Goal: Task Accomplishment & Management: Manage account settings

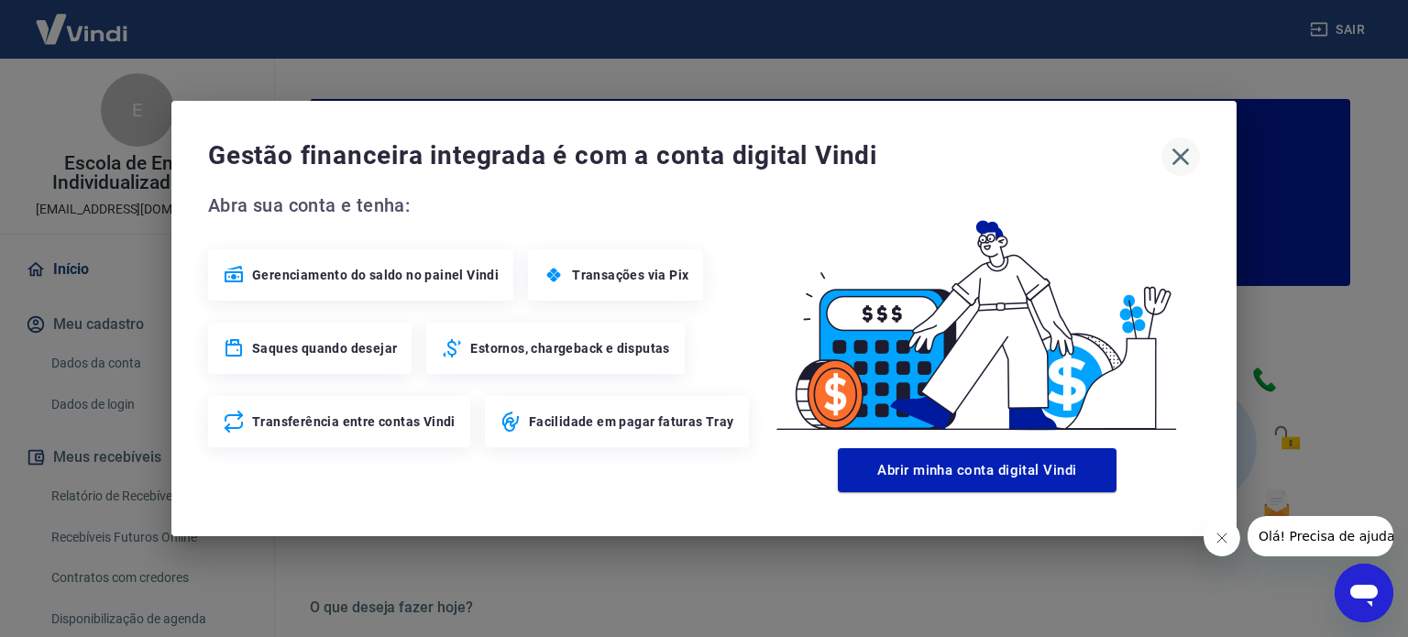
click at [1187, 153] on icon "button" at bounding box center [1180, 156] width 29 height 29
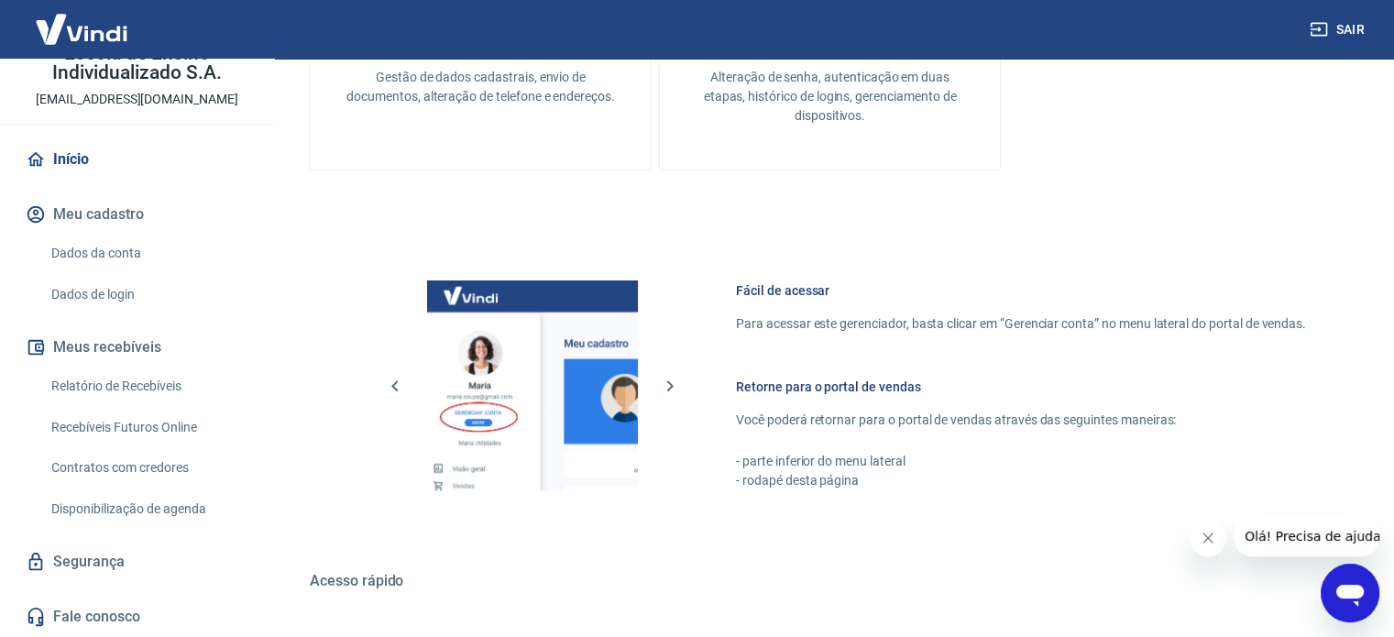
scroll to position [825, 0]
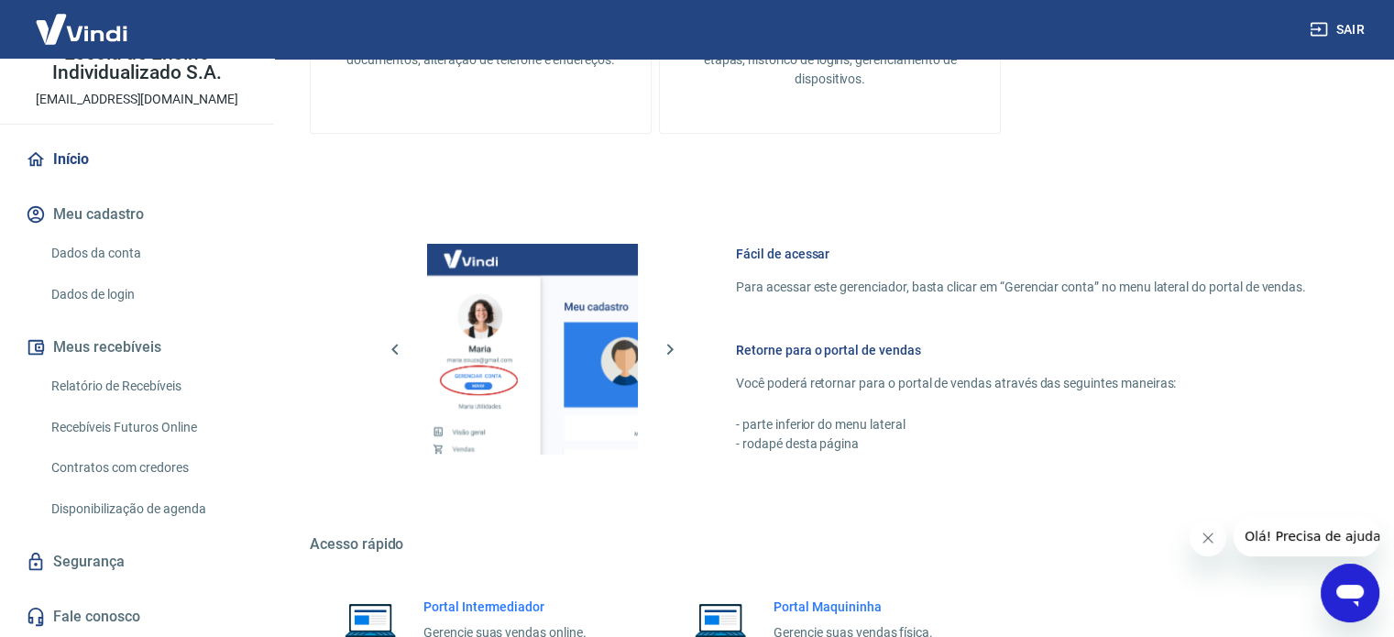
click at [95, 569] on link "Segurança" at bounding box center [137, 562] width 230 height 40
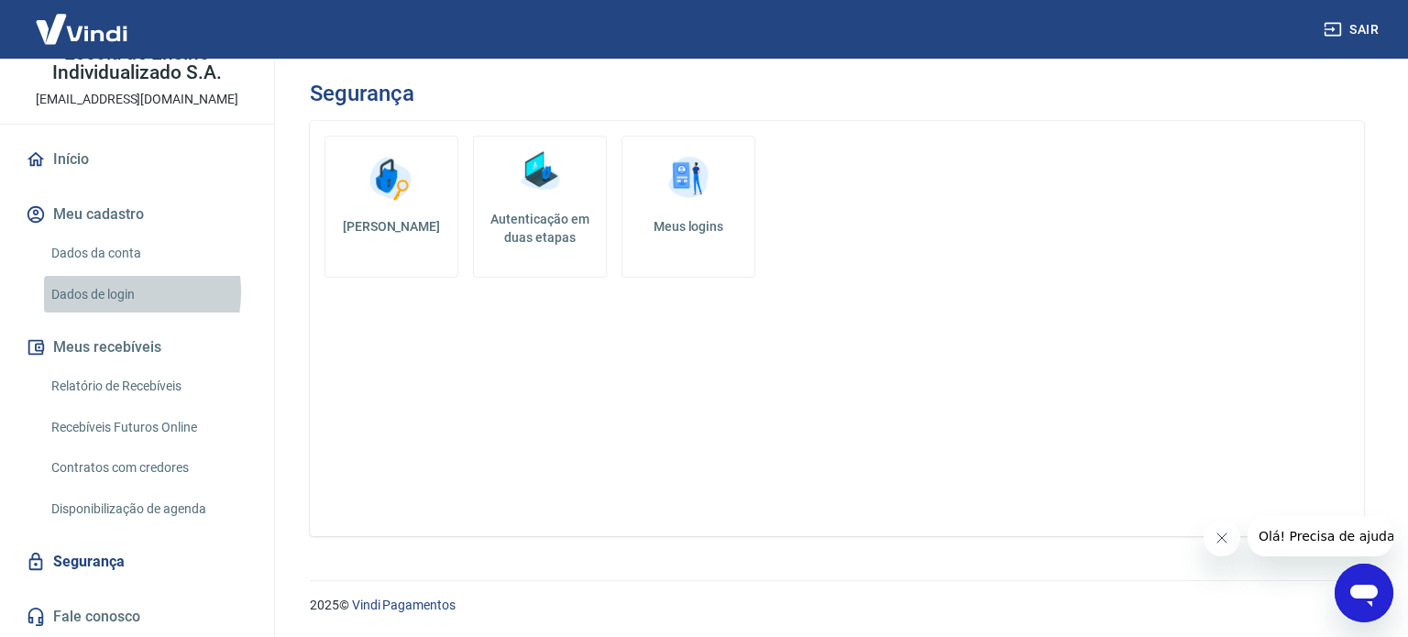
click at [101, 291] on link "Dados de login" at bounding box center [148, 295] width 208 height 38
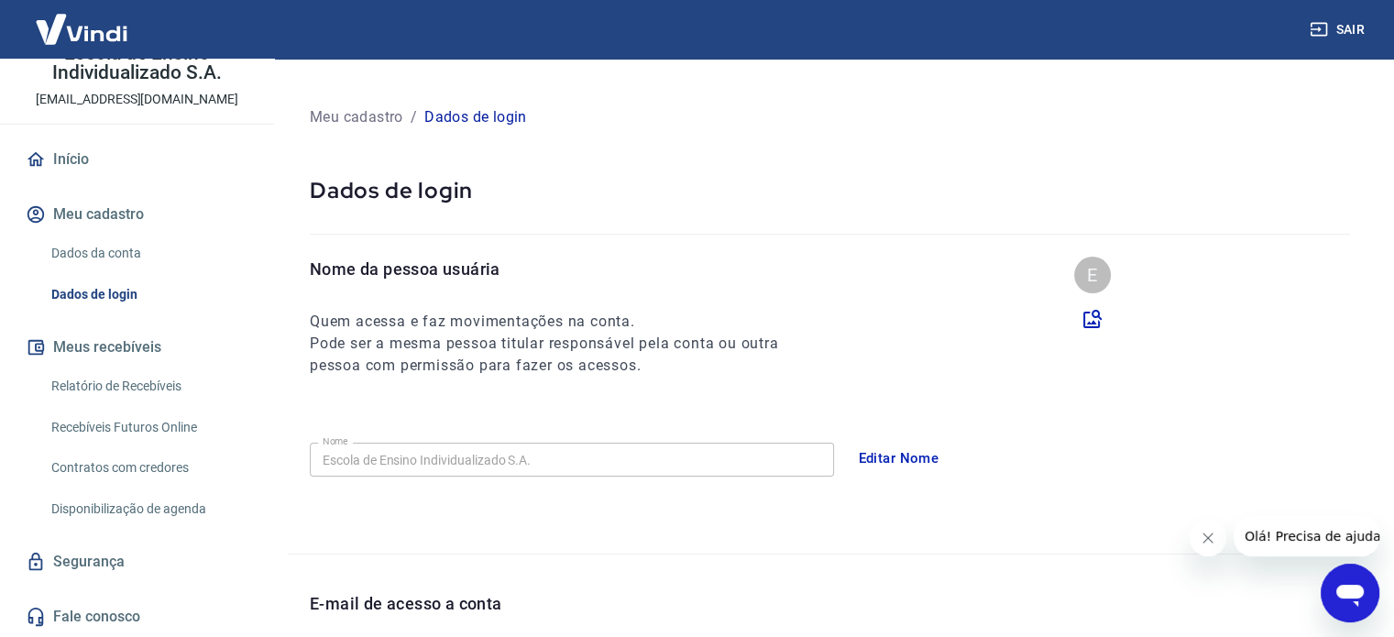
click at [129, 249] on link "Dados da conta" at bounding box center [148, 254] width 208 height 38
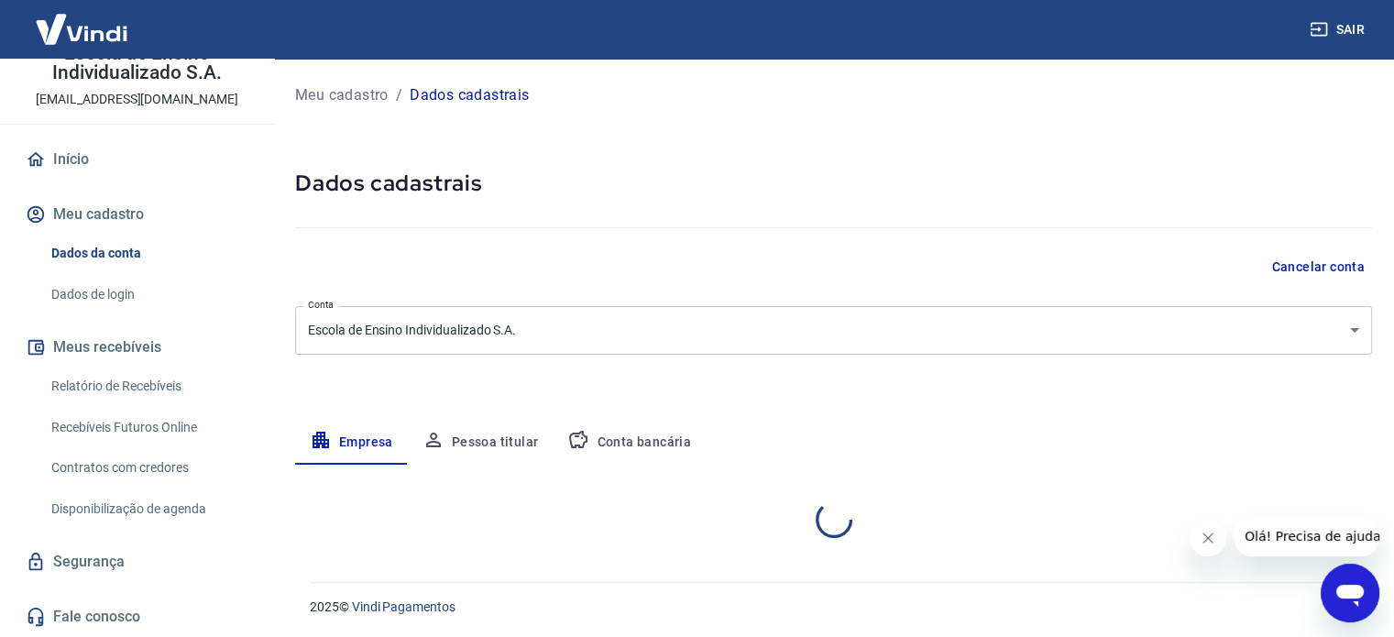
select select "ES"
select select "business"
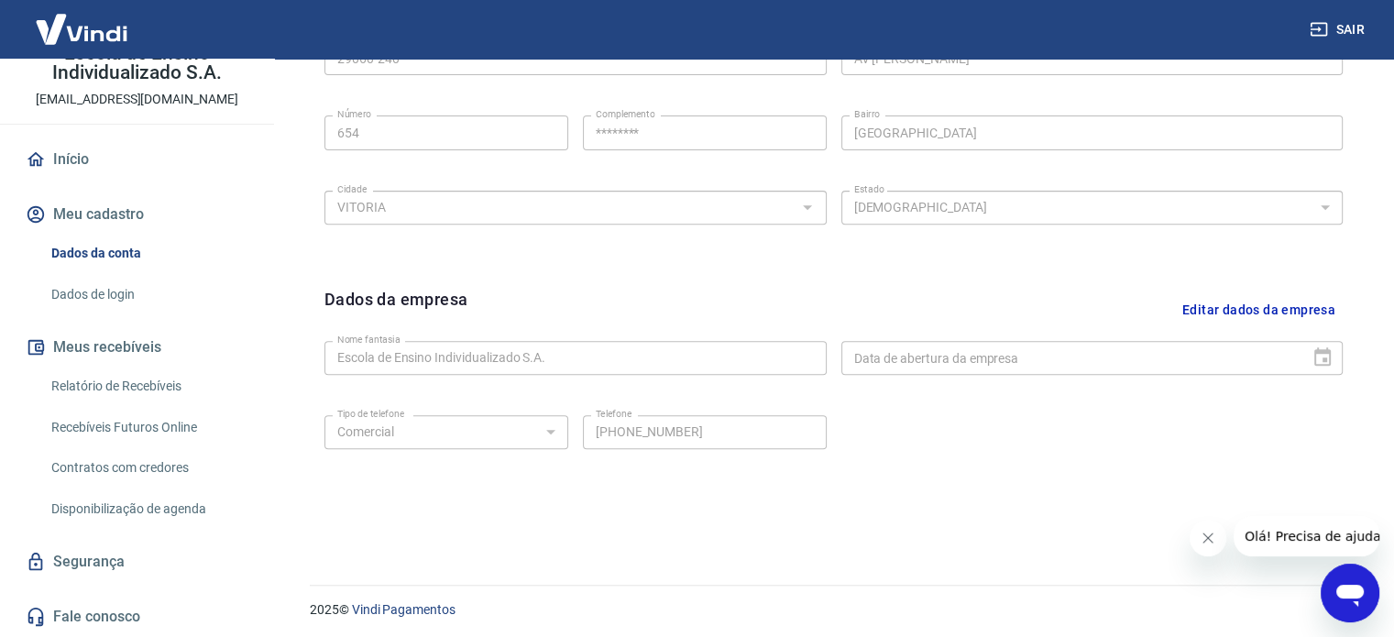
scroll to position [684, 0]
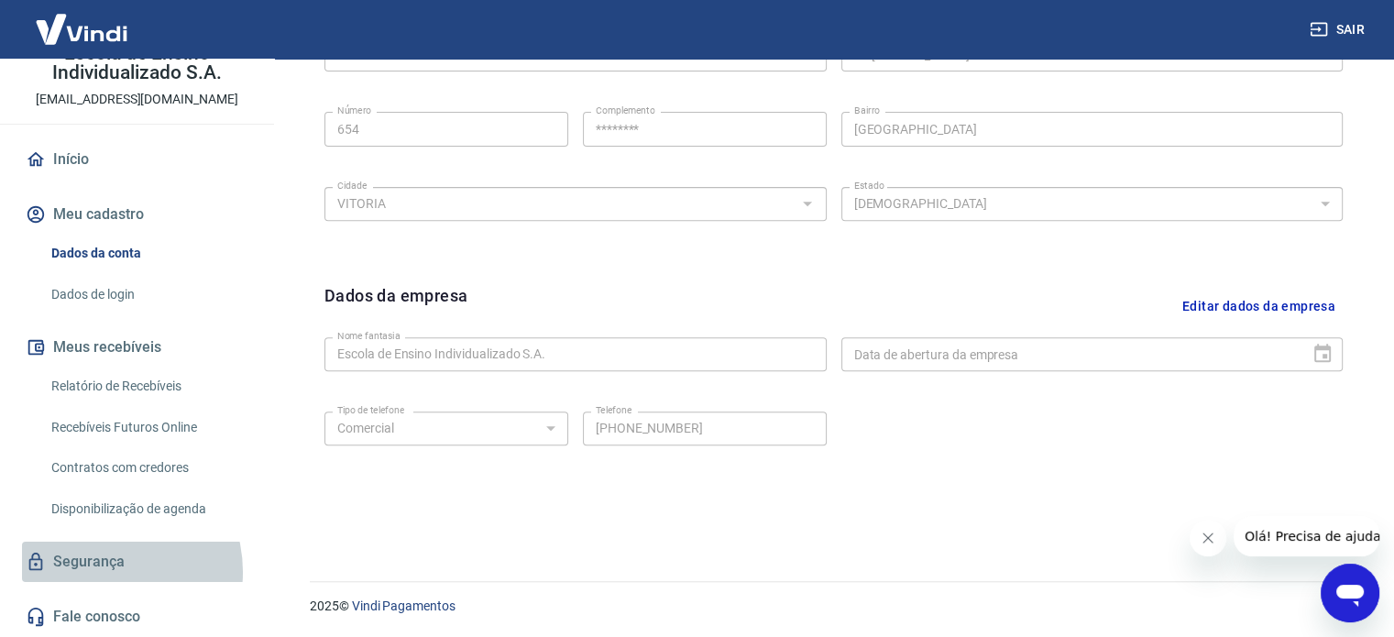
click at [101, 572] on link "Segurança" at bounding box center [137, 562] width 230 height 40
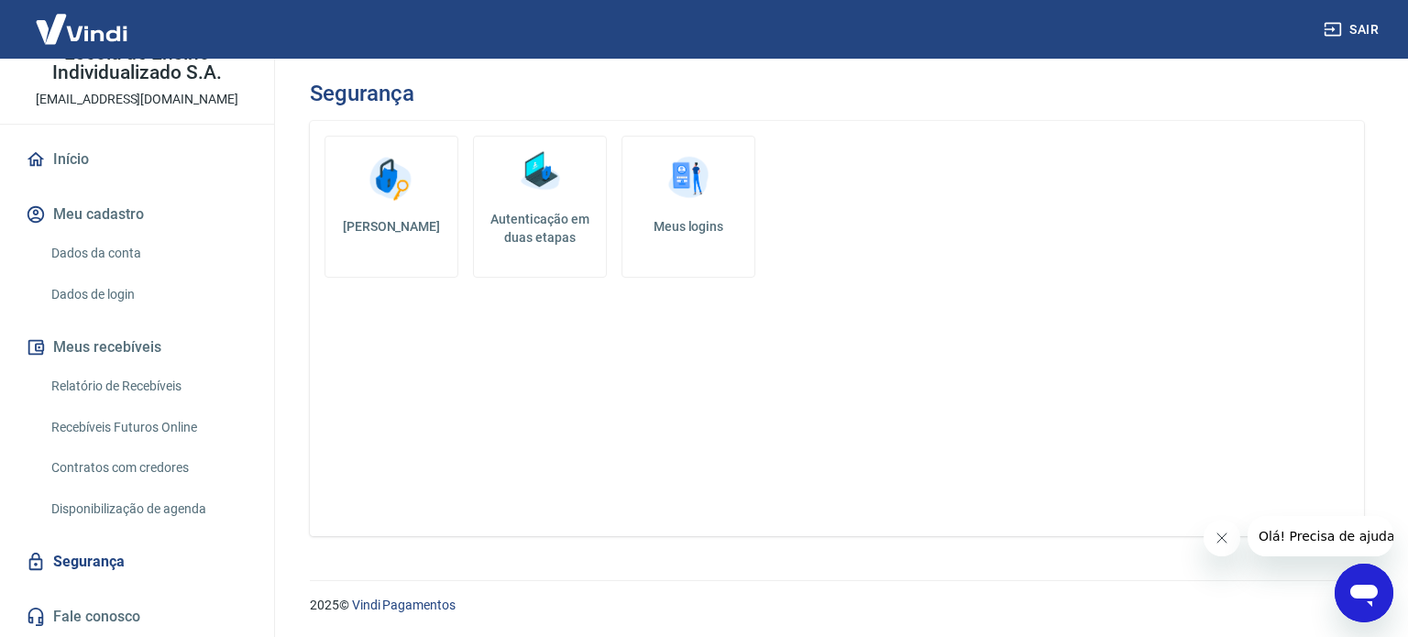
click at [517, 199] on link "Autenticação em duas etapas" at bounding box center [540, 207] width 134 height 142
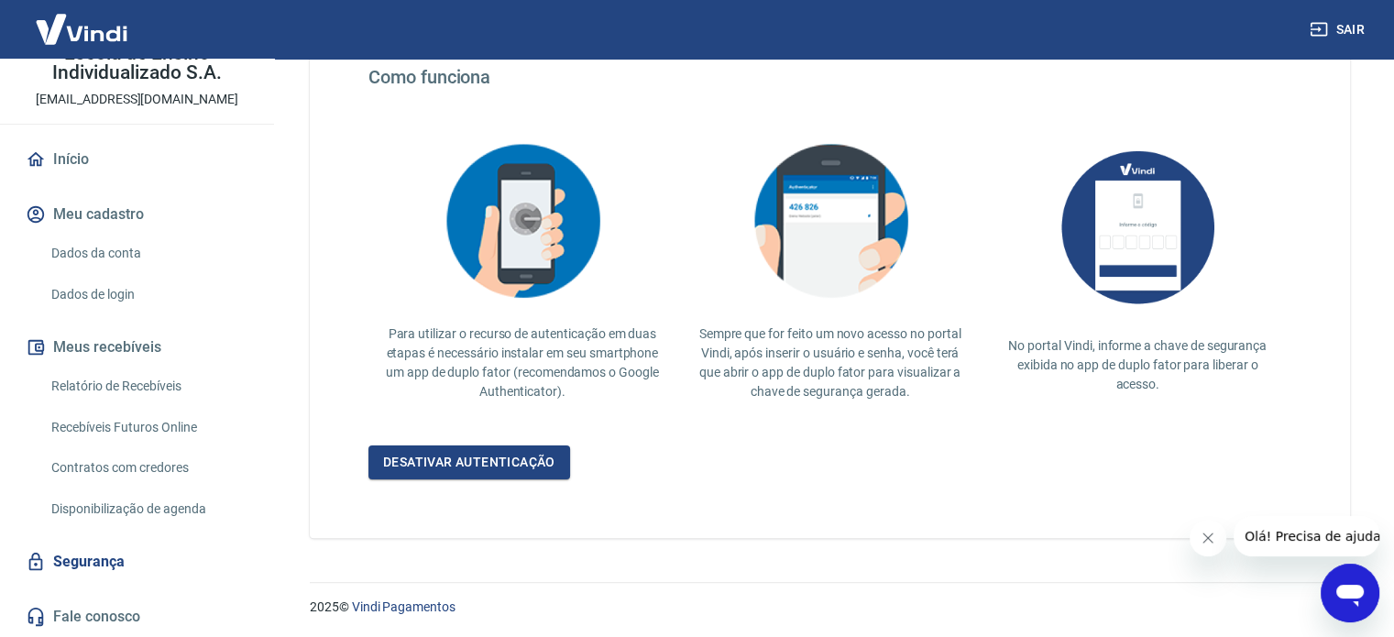
scroll to position [356, 0]
click at [107, 559] on link "Segurança" at bounding box center [137, 562] width 230 height 40
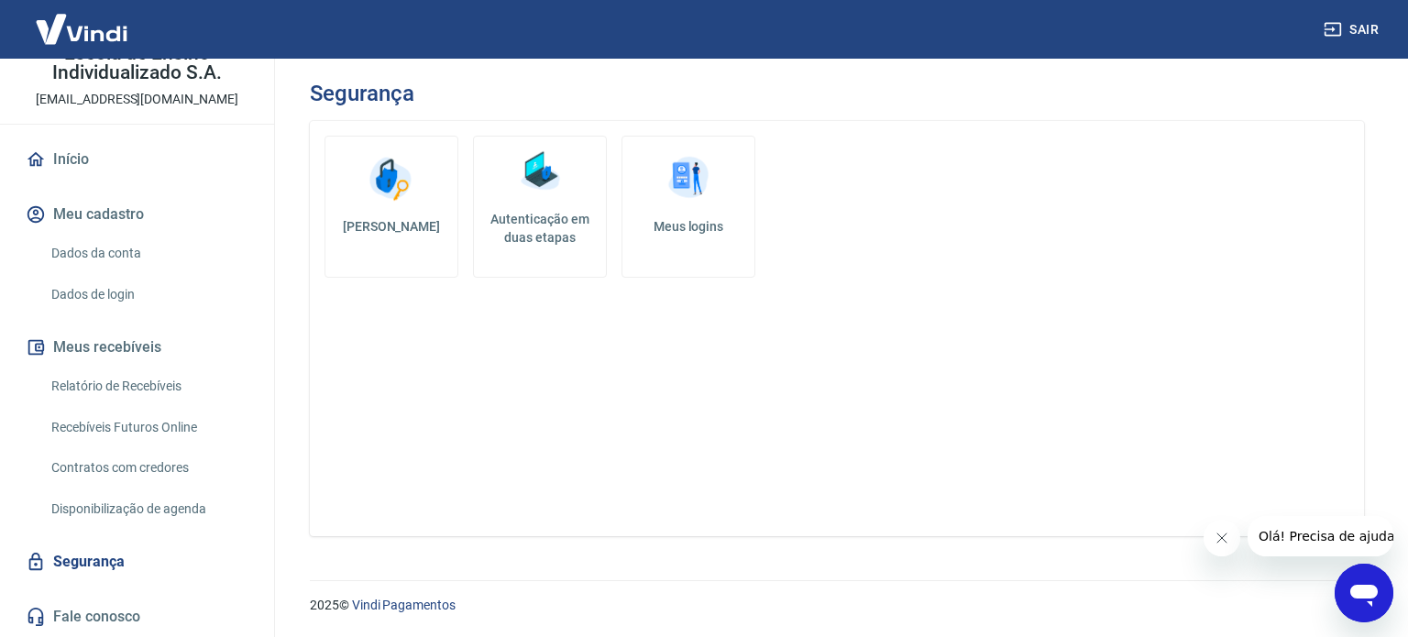
click at [734, 209] on link "Meus logins" at bounding box center [688, 207] width 134 height 142
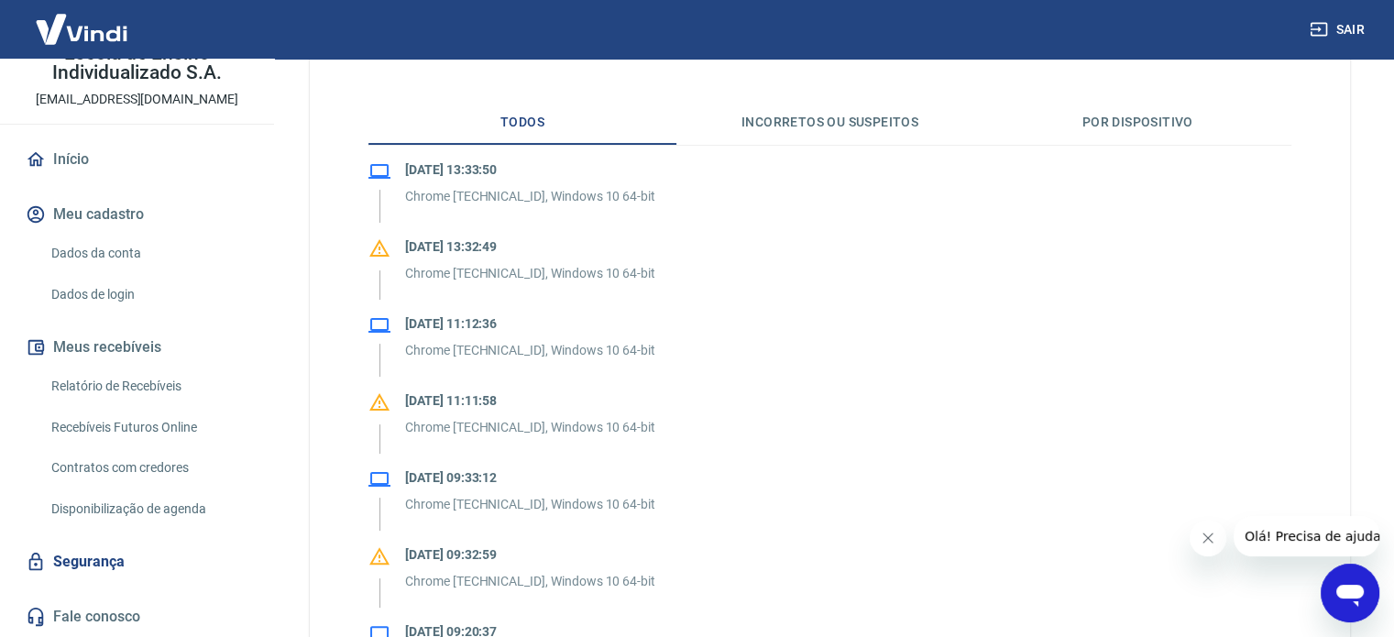
click at [1160, 127] on button "Por dispositivo" at bounding box center [1138, 123] width 308 height 44
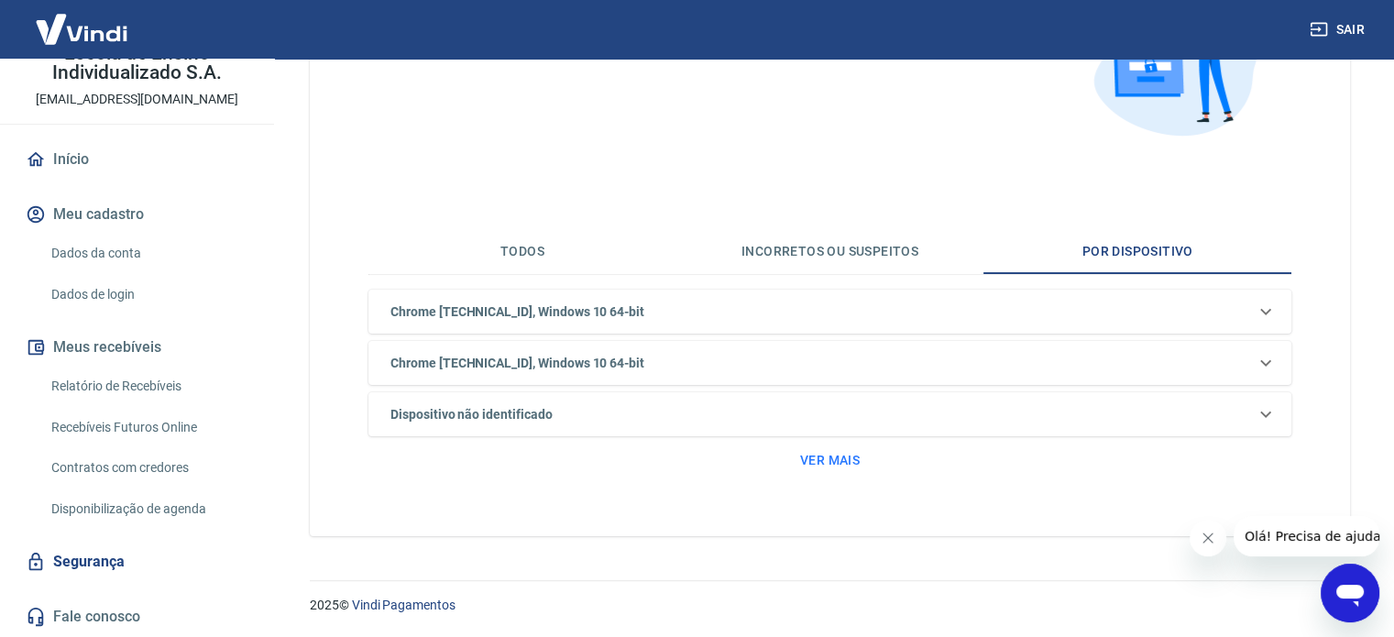
scroll to position [236, 0]
click at [834, 239] on button "Incorretos ou suspeitos" at bounding box center [830, 254] width 308 height 44
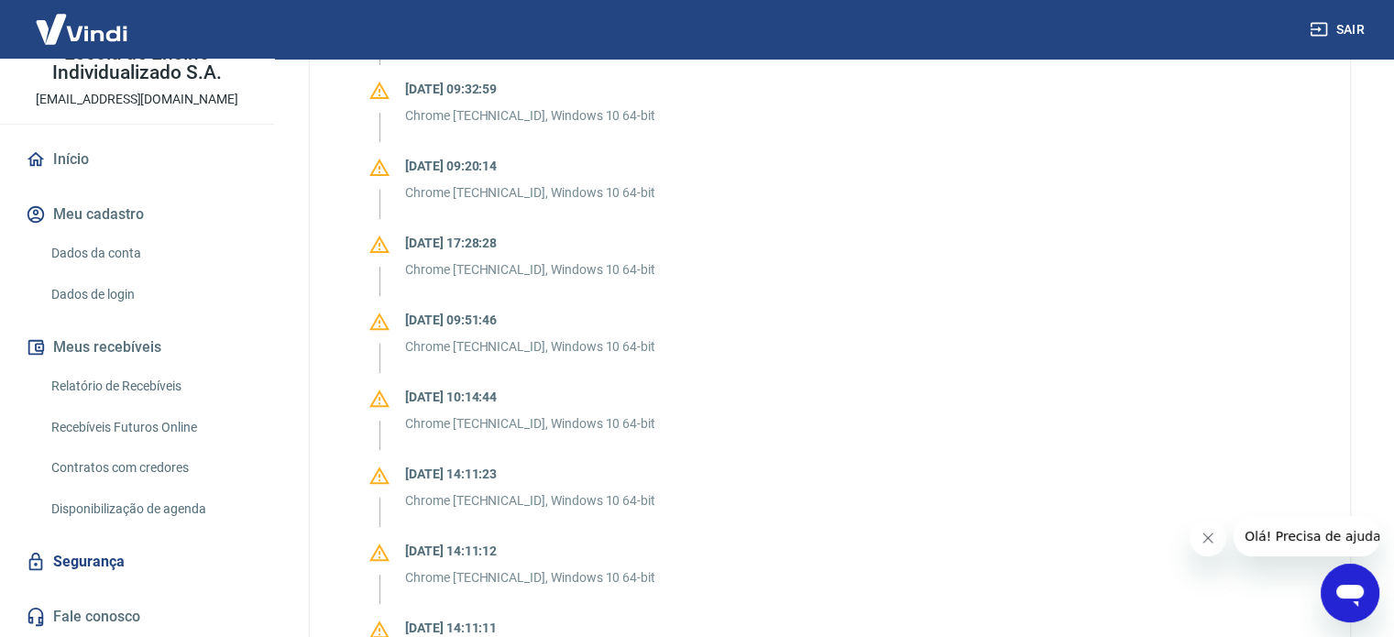
scroll to position [602, 0]
click at [82, 564] on link "Segurança" at bounding box center [137, 562] width 230 height 40
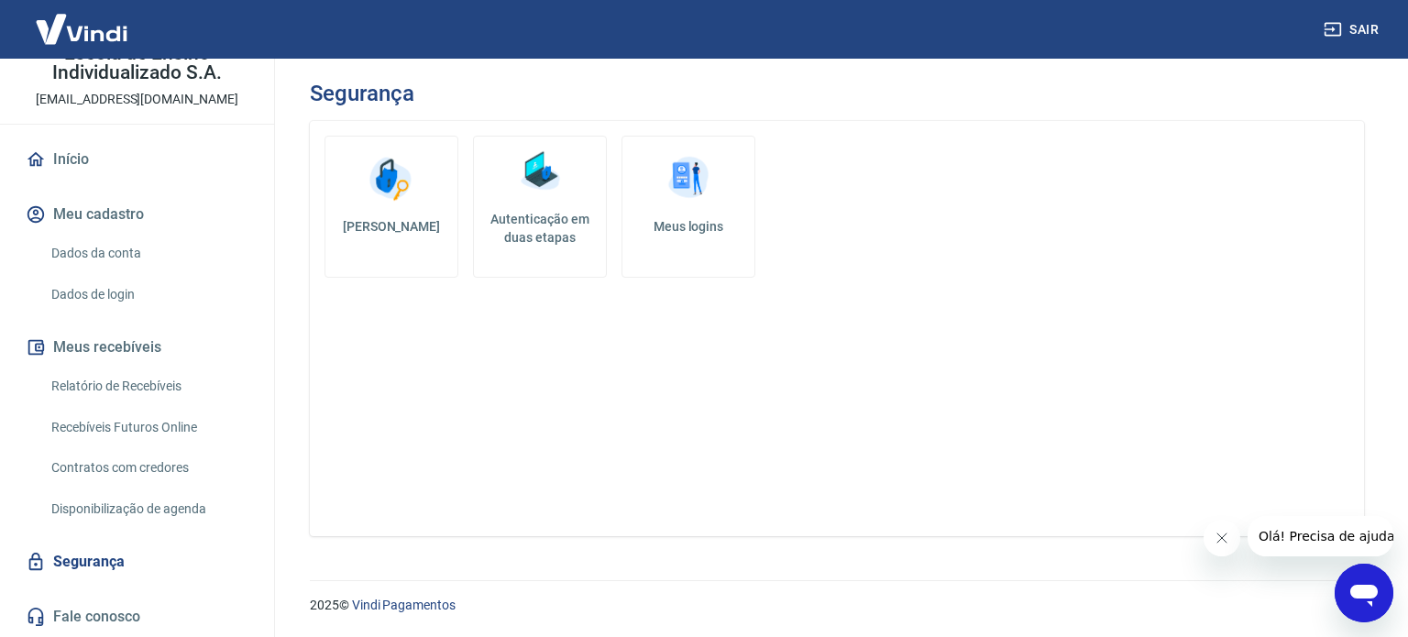
click at [552, 231] on h5 "Autenticação em duas etapas" at bounding box center [539, 228] width 117 height 37
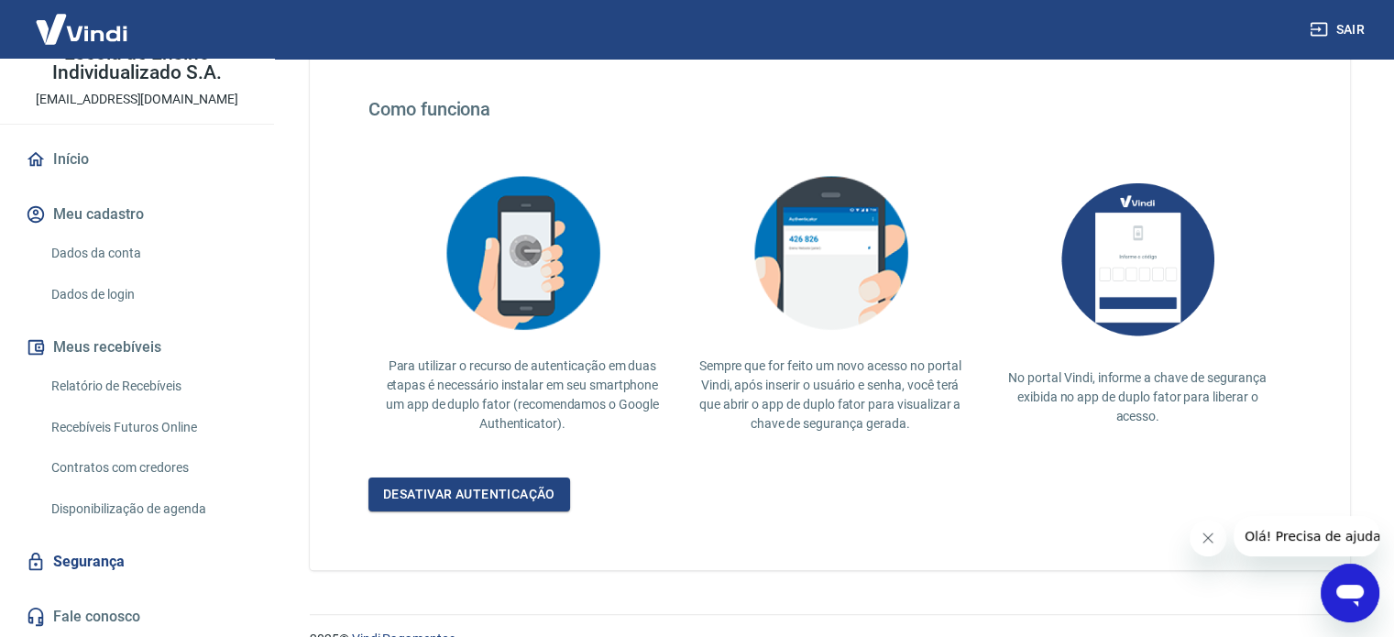
scroll to position [356, 0]
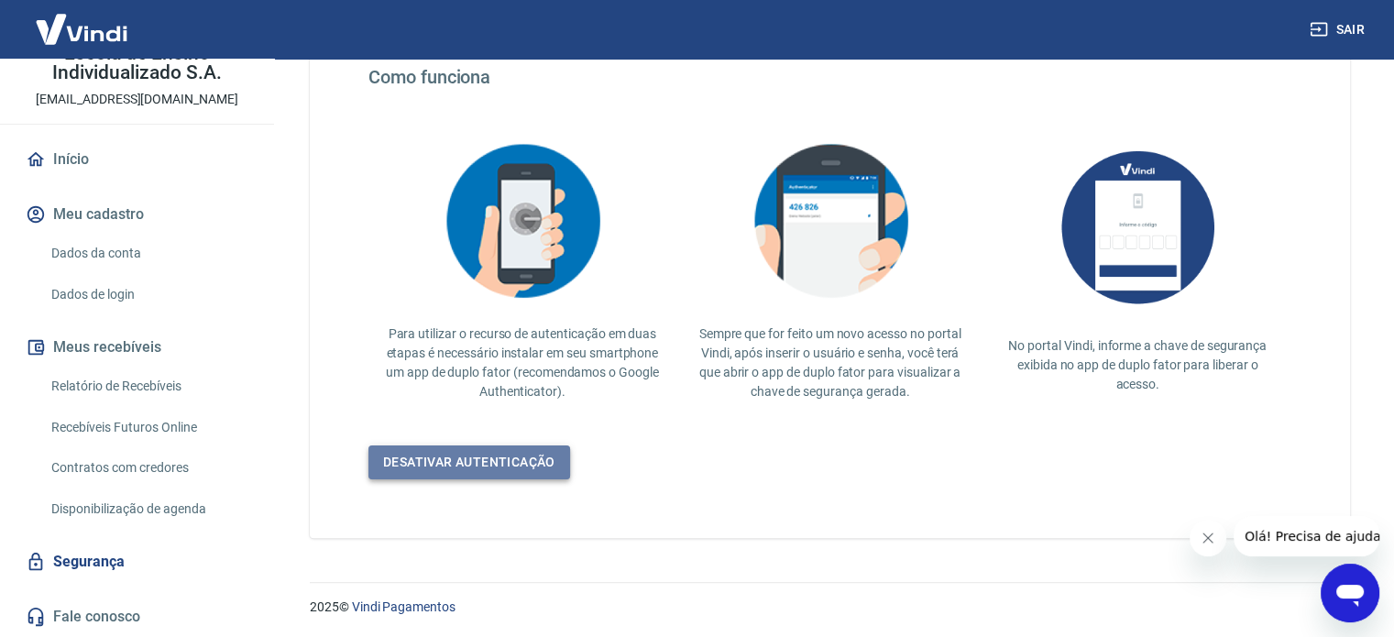
click at [478, 465] on link "Desativar autenticação" at bounding box center [469, 462] width 202 height 34
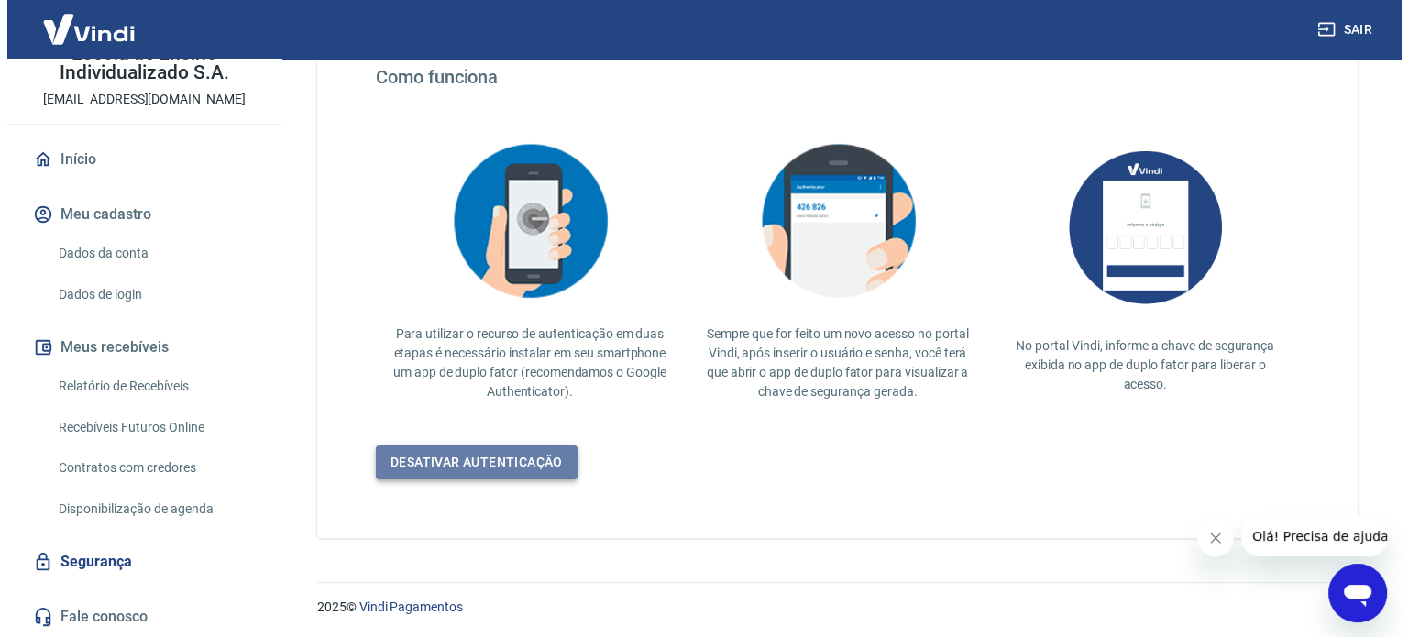
scroll to position [24, 0]
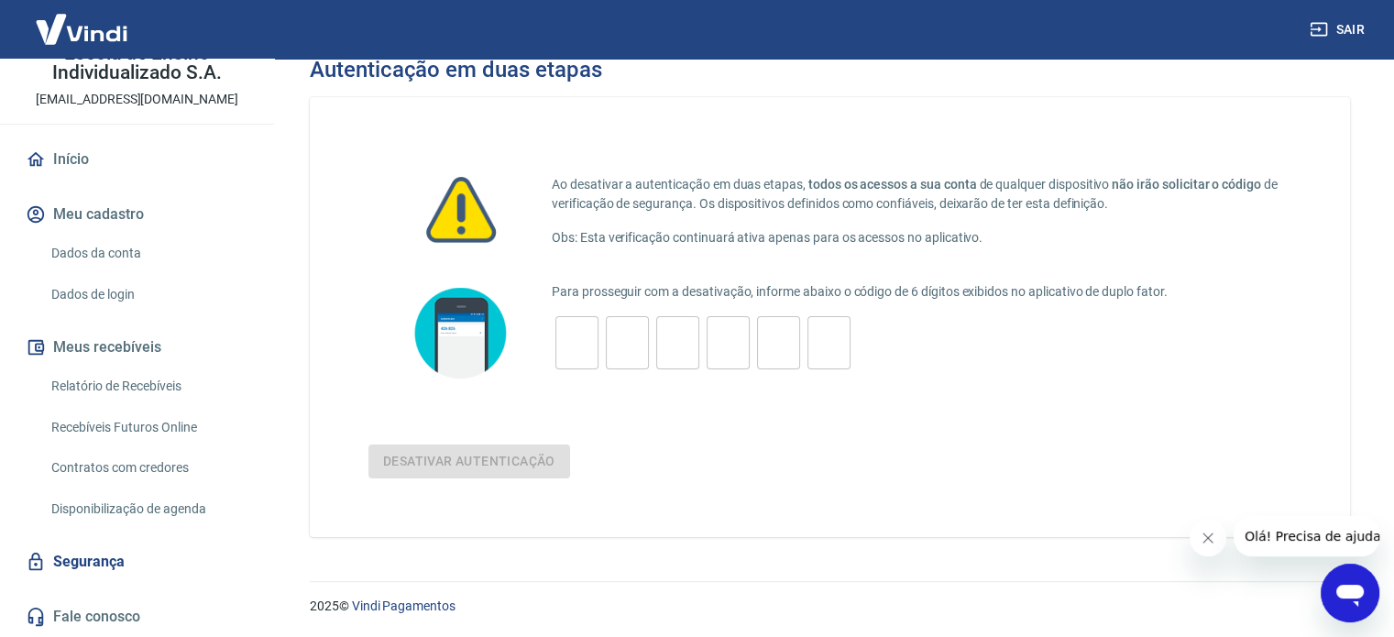
click at [568, 354] on input "tel" at bounding box center [576, 343] width 43 height 39
type input "7"
type input "0"
type input "8"
type input "3"
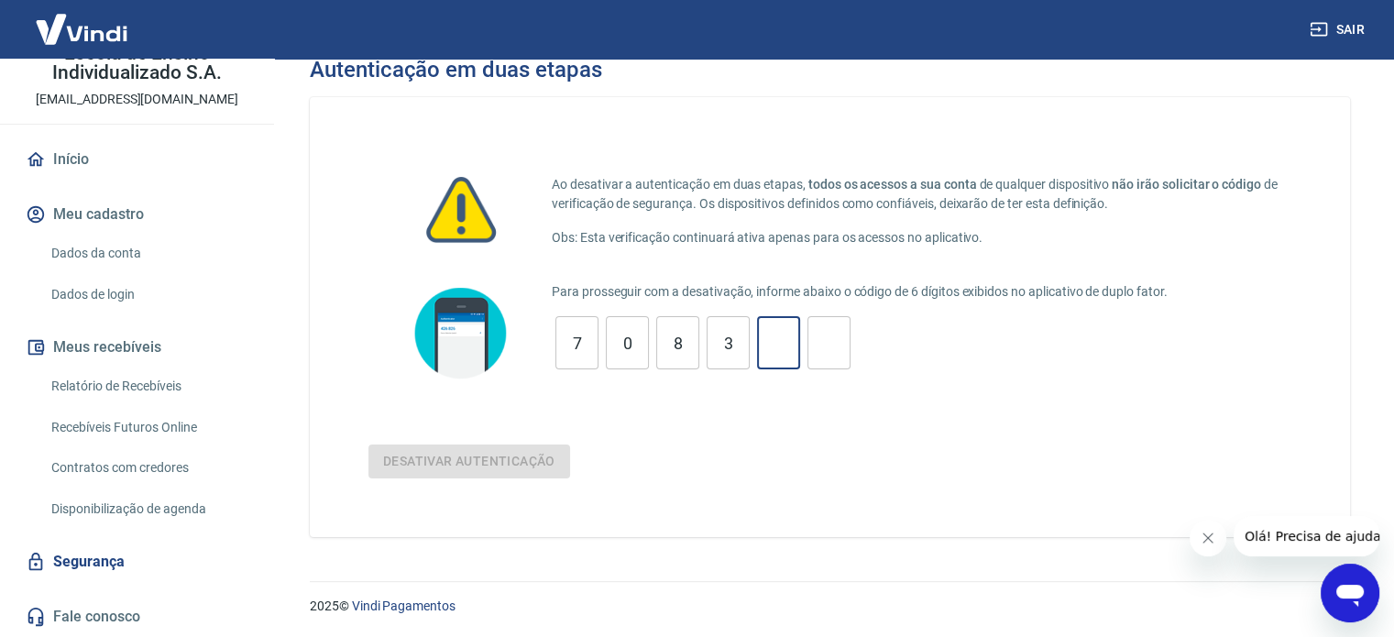
type input "9"
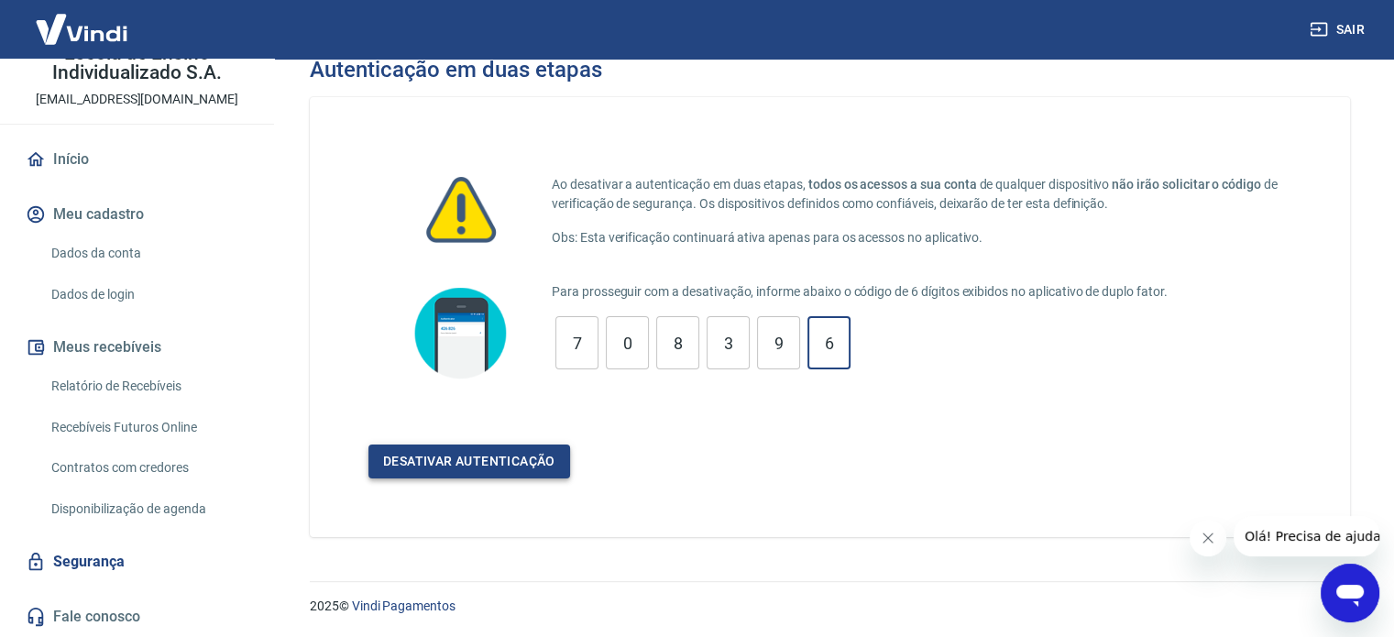
type input "6"
click at [458, 472] on button "Desativar autenticação" at bounding box center [469, 462] width 202 height 34
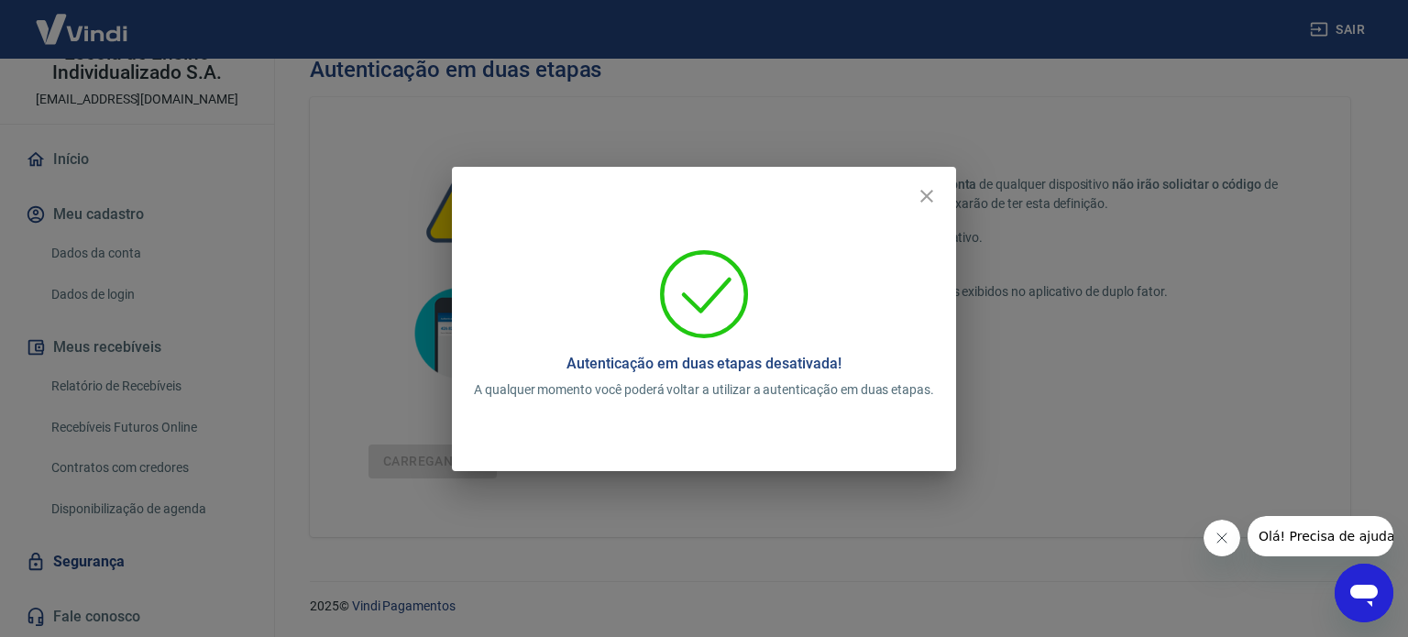
click at [1222, 527] on button "Fechar mensagem da empresa" at bounding box center [1221, 538] width 37 height 37
click at [924, 201] on icon "close" at bounding box center [927, 196] width 22 height 22
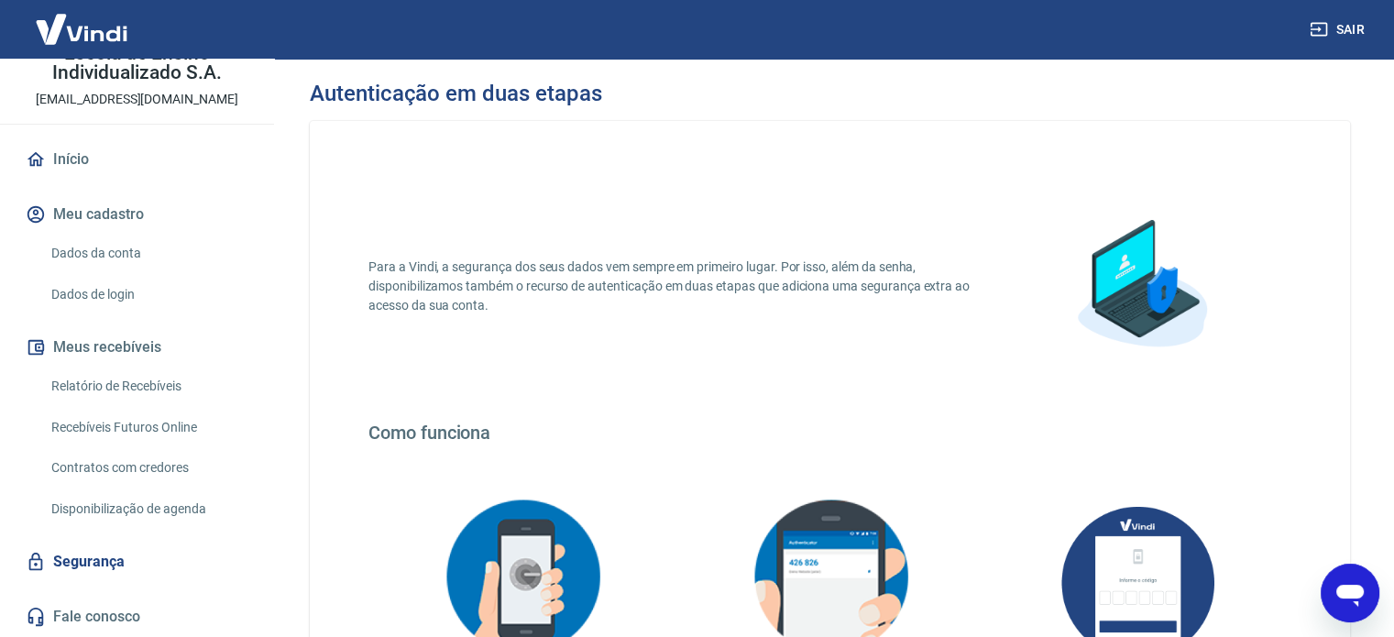
click at [83, 160] on link "Início" at bounding box center [137, 159] width 230 height 40
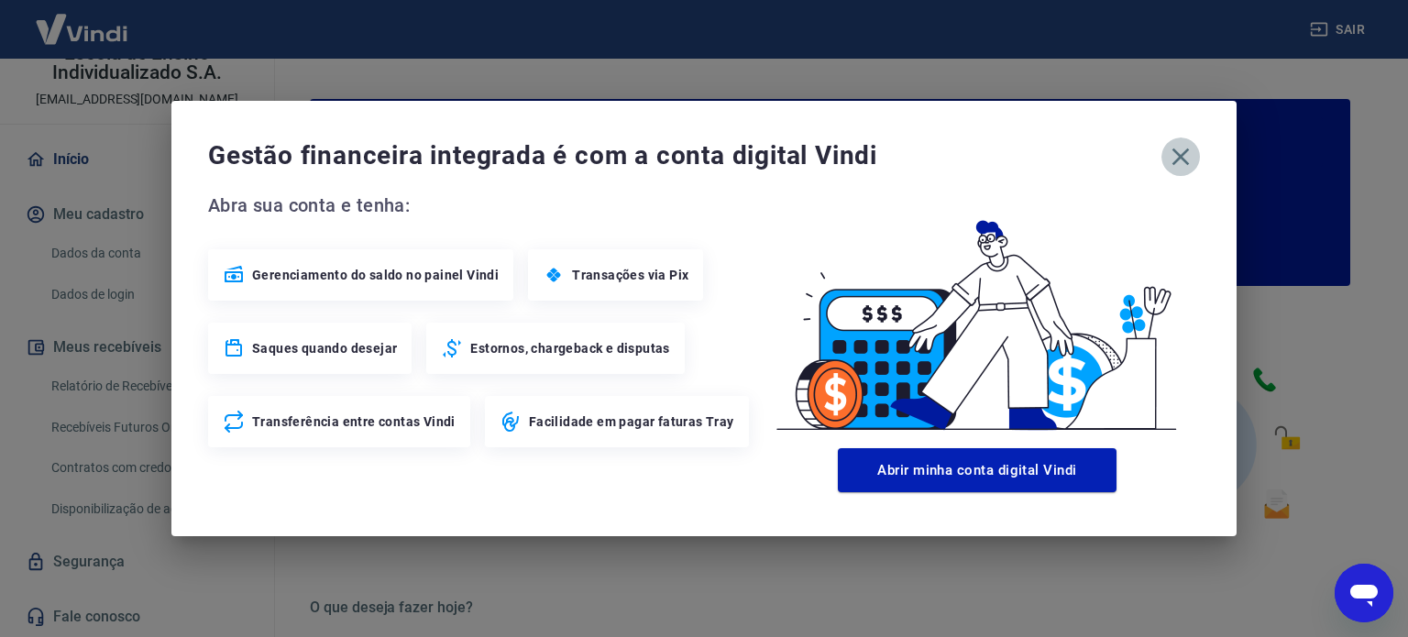
click at [1176, 160] on icon "button" at bounding box center [1180, 156] width 17 height 17
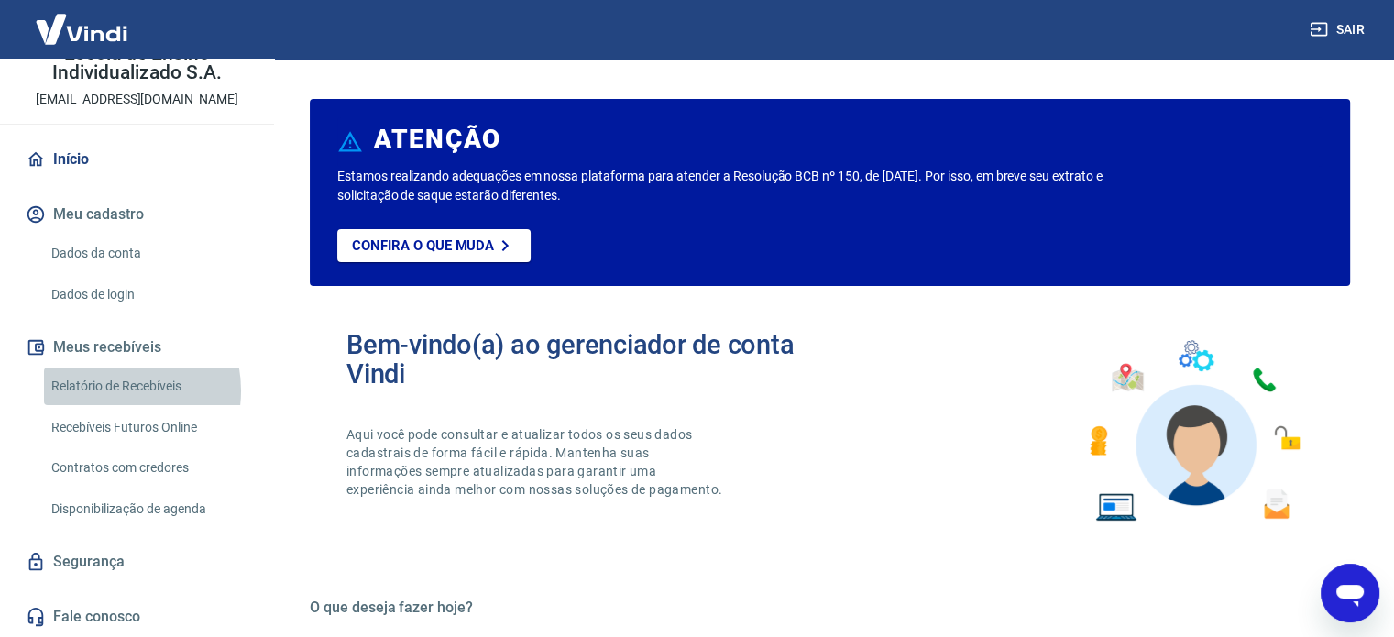
click at [110, 390] on link "Relatório de Recebíveis" at bounding box center [148, 387] width 208 height 38
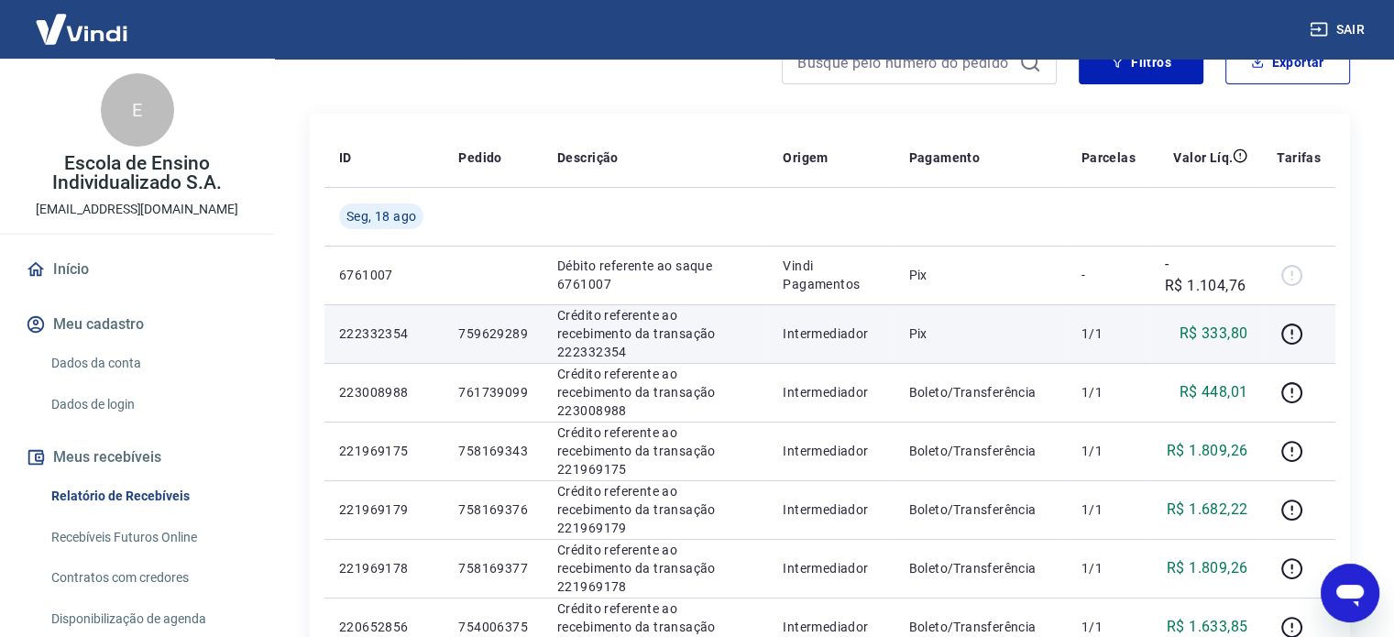
scroll to position [183, 0]
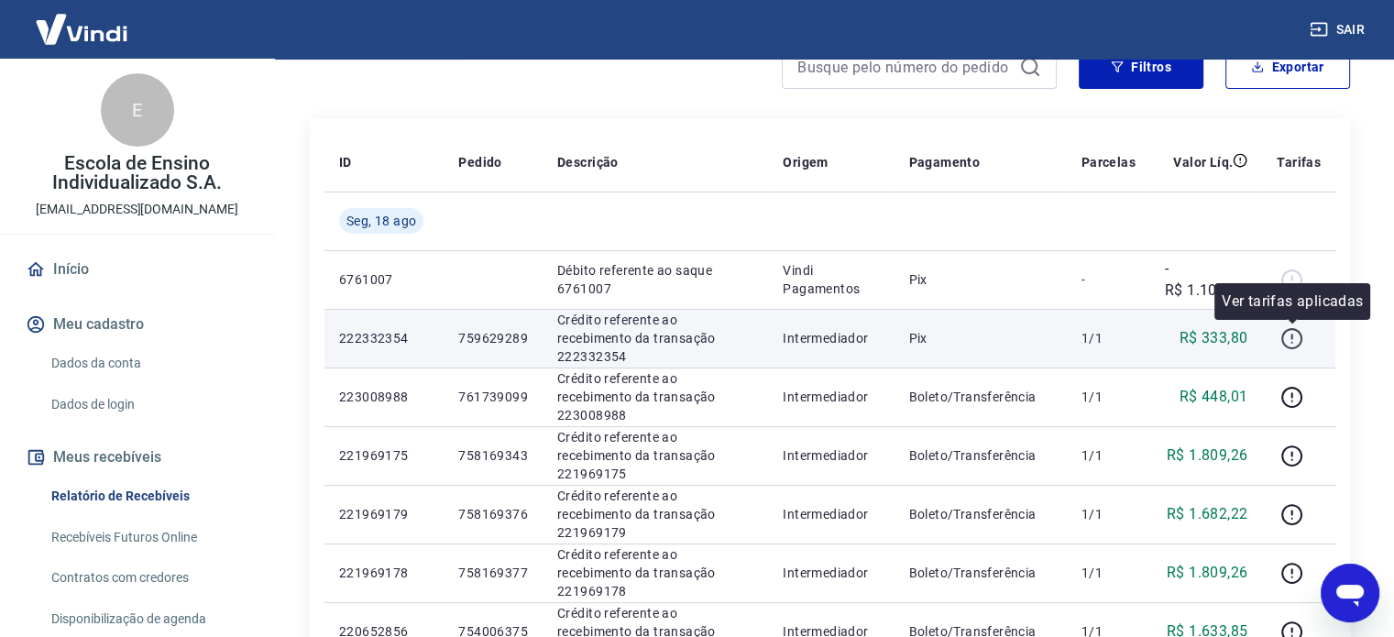
click at [1292, 335] on icon "button" at bounding box center [1292, 336] width 2 height 5
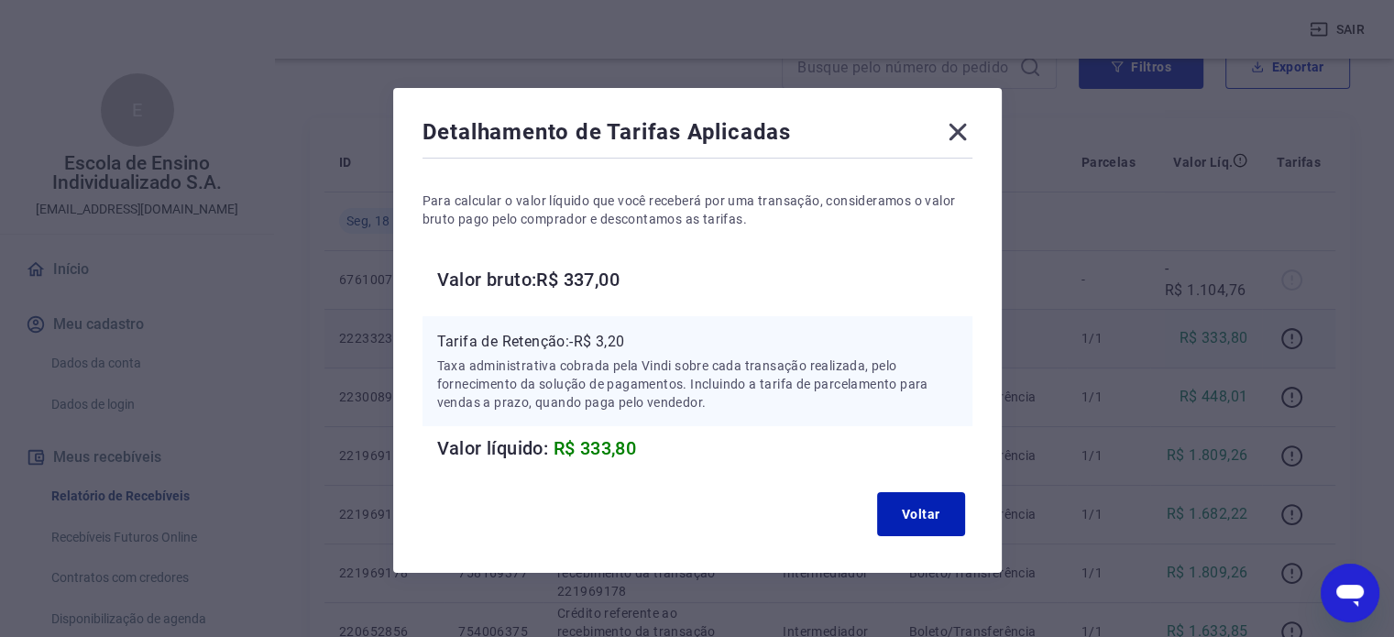
click at [964, 137] on icon at bounding box center [957, 131] width 29 height 29
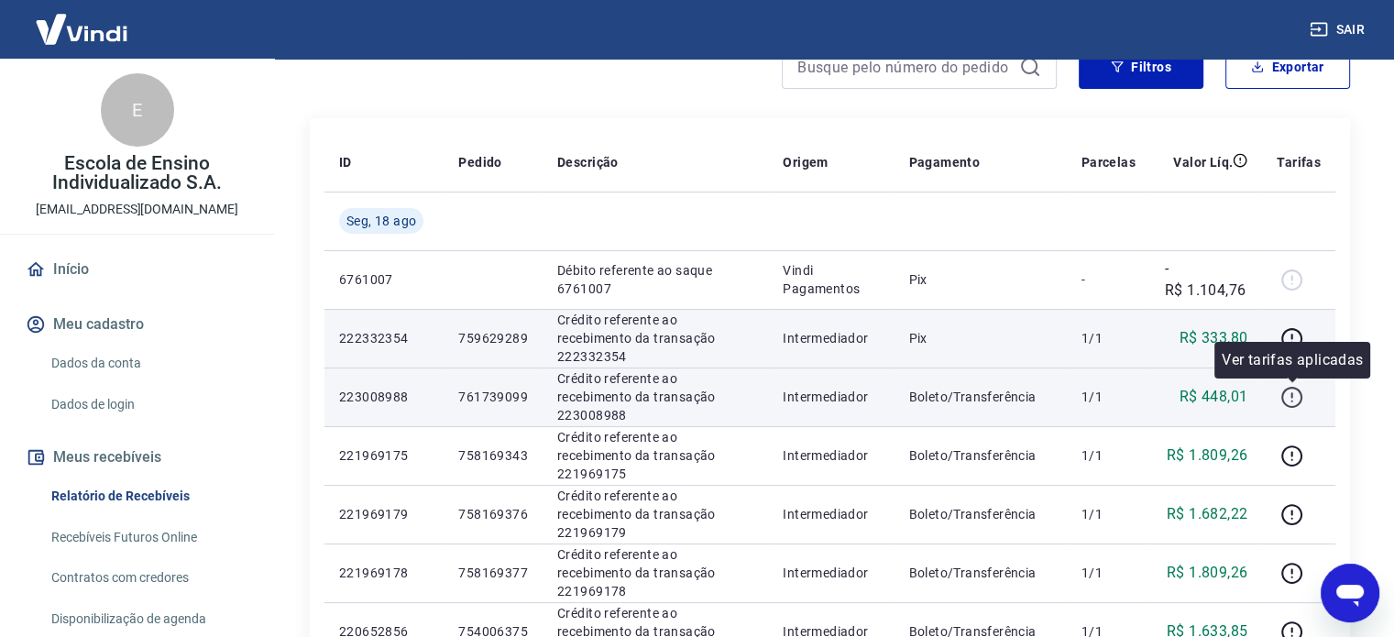
click at [1298, 399] on icon "button" at bounding box center [1292, 397] width 23 height 23
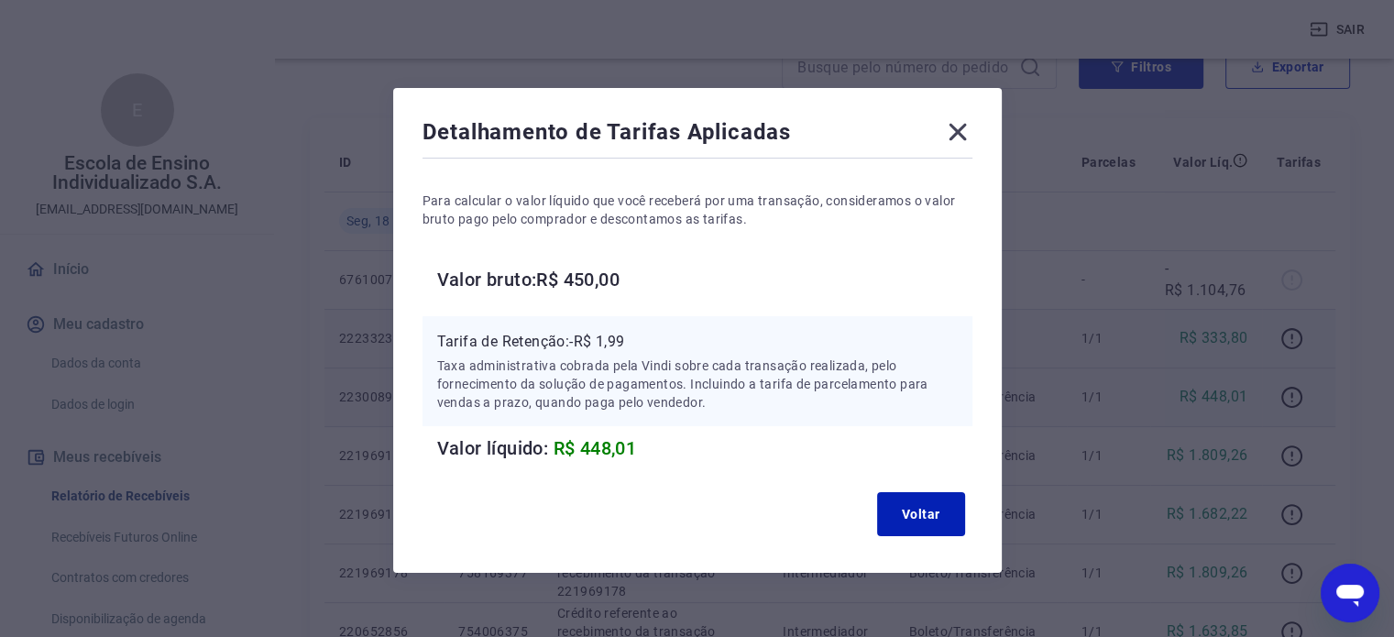
click at [956, 137] on icon at bounding box center [957, 131] width 29 height 29
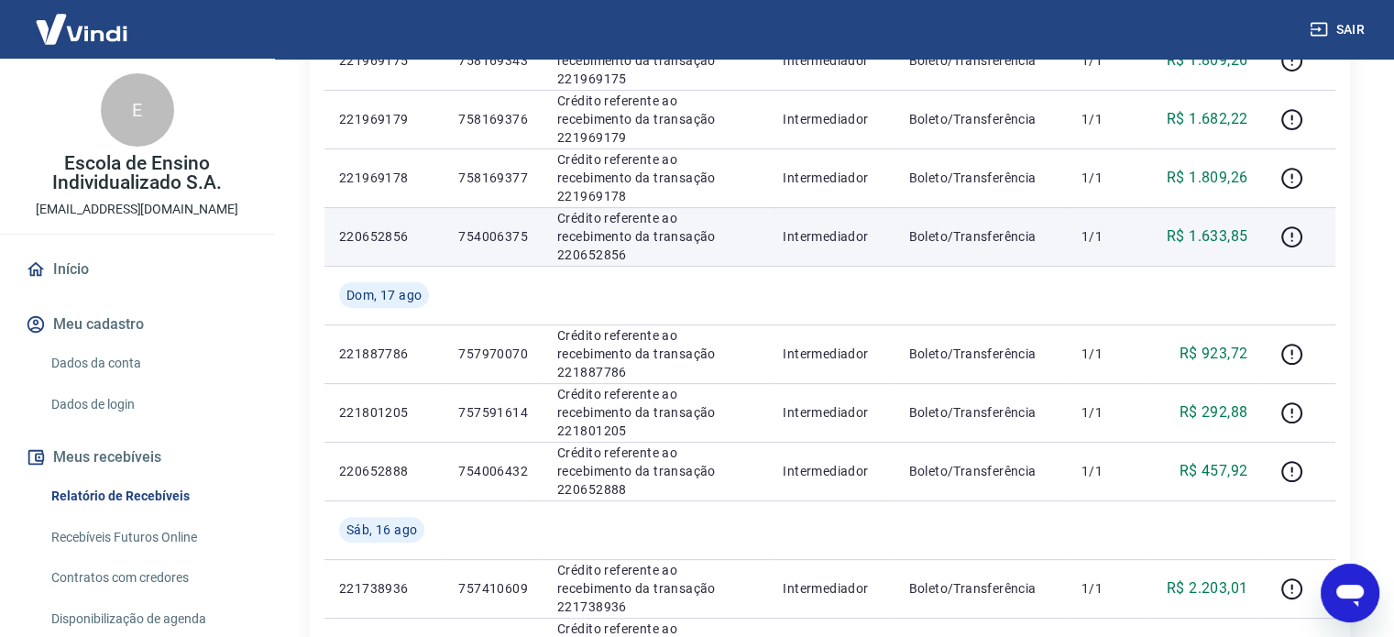
scroll to position [642, 0]
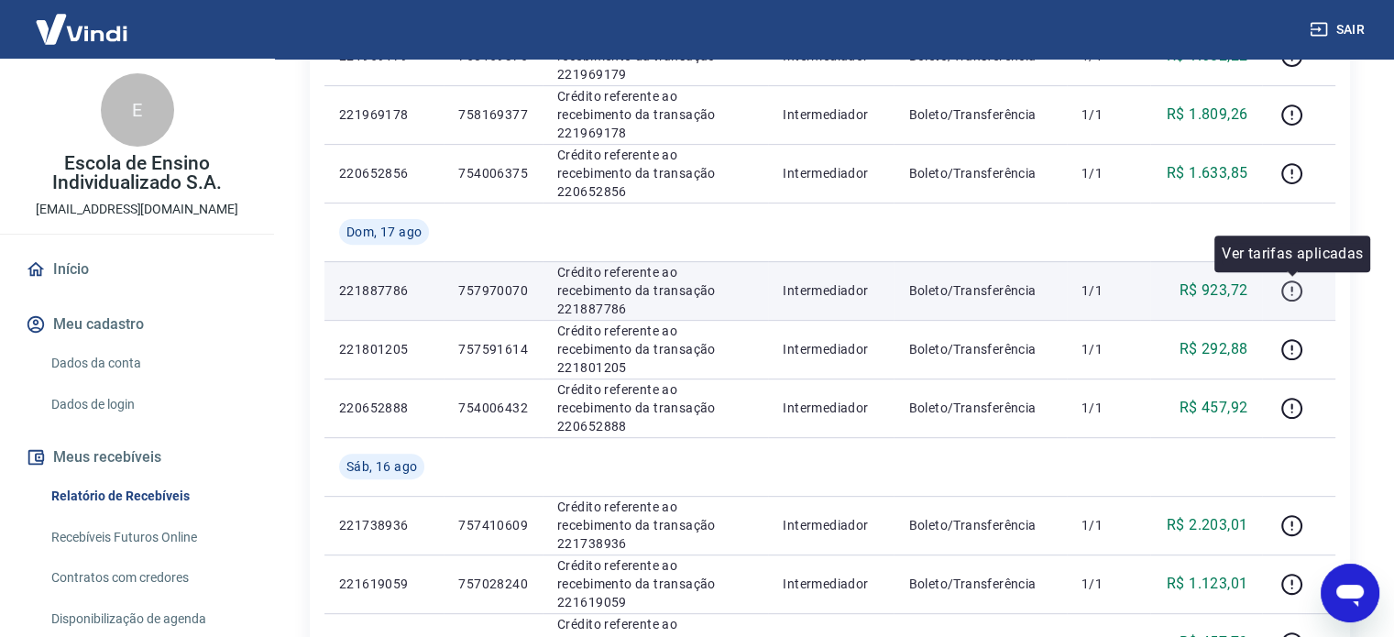
click at [1299, 292] on icon "button" at bounding box center [1292, 291] width 23 height 23
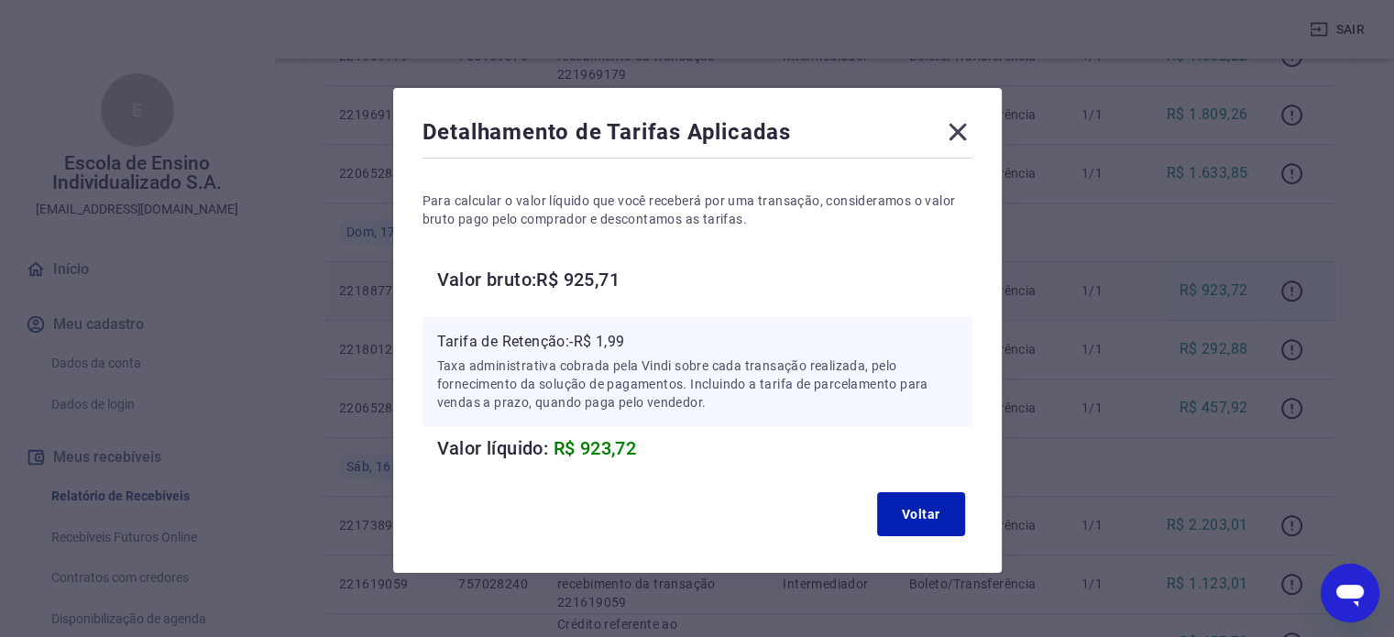
click at [949, 130] on icon at bounding box center [957, 131] width 29 height 29
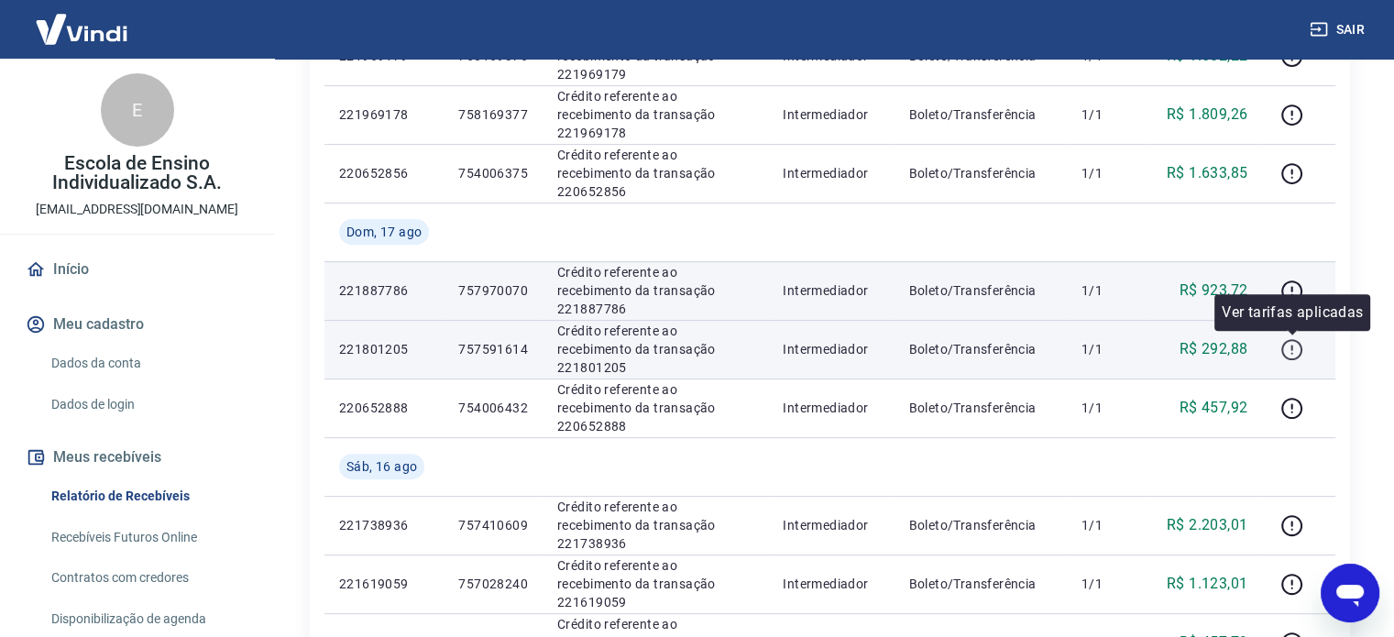
click at [1293, 351] on icon "button" at bounding box center [1292, 349] width 23 height 23
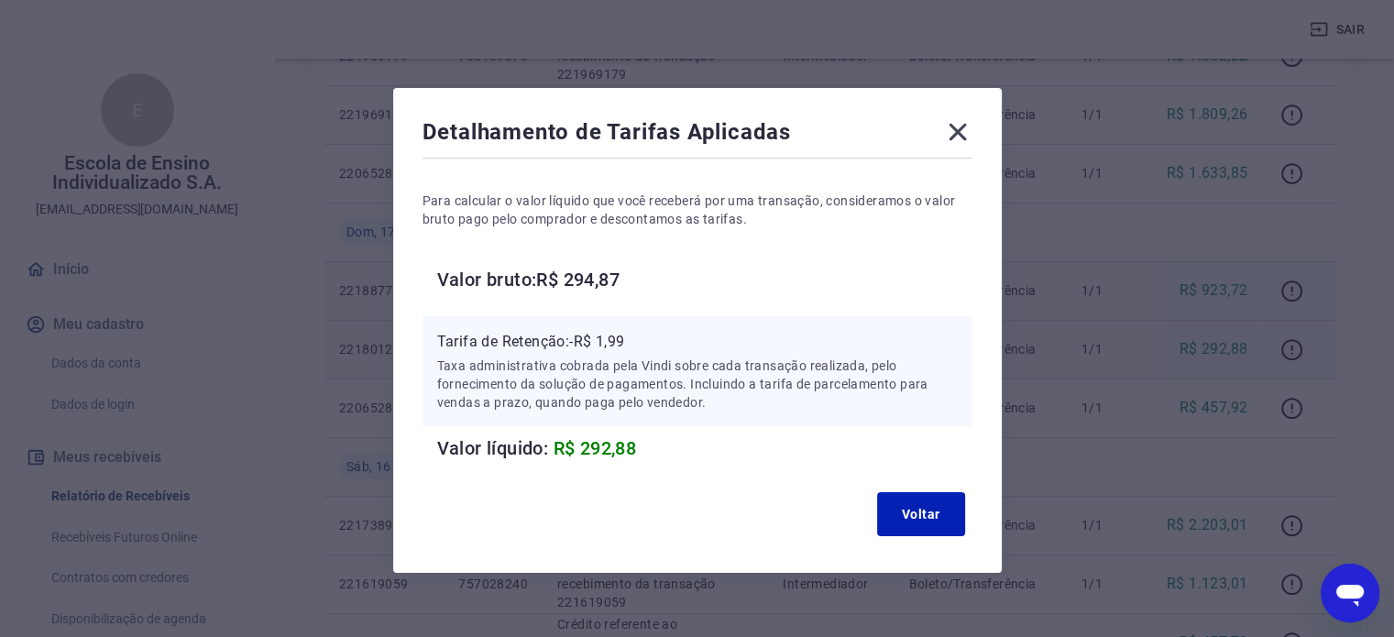
click at [958, 138] on icon at bounding box center [957, 131] width 29 height 29
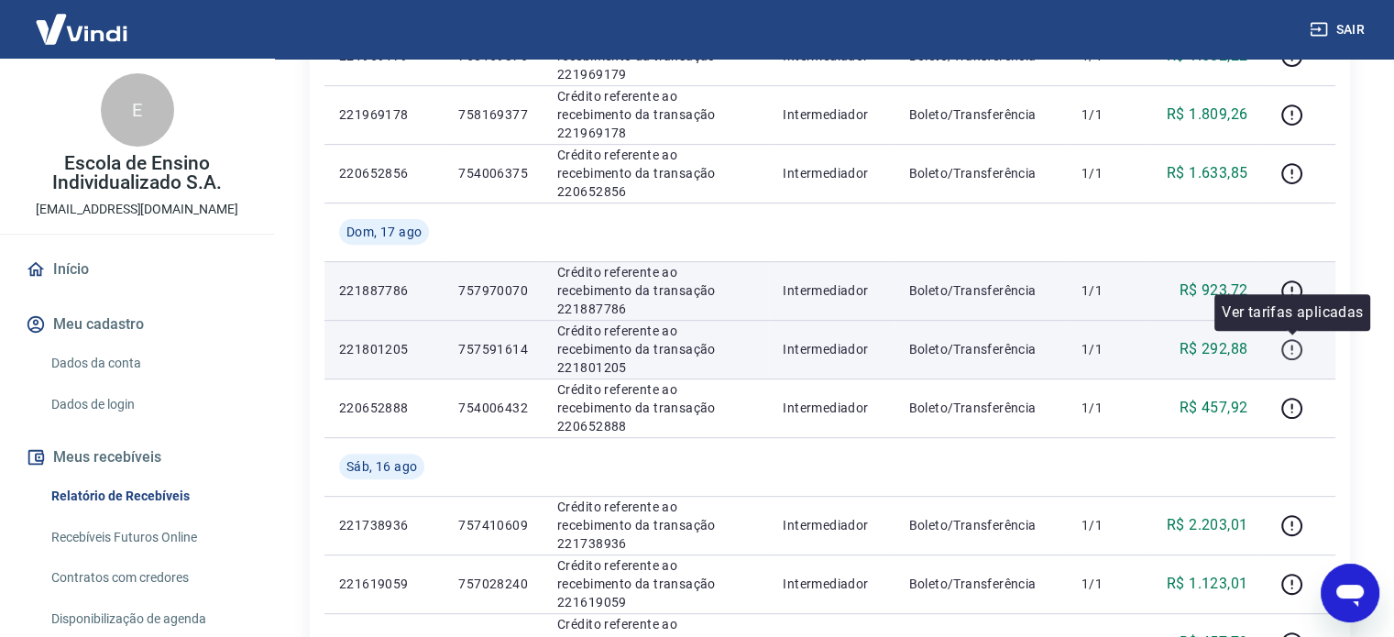
click at [1291, 348] on icon "button" at bounding box center [1292, 349] width 23 height 23
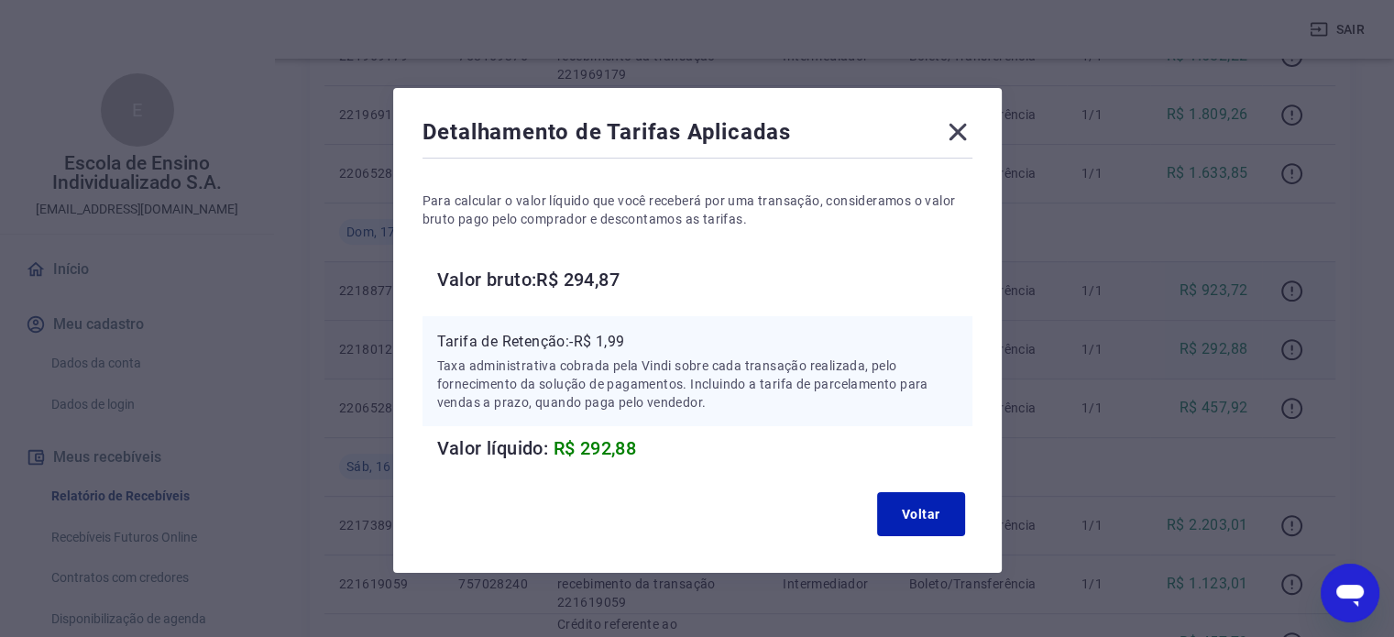
click at [962, 139] on icon at bounding box center [957, 131] width 29 height 29
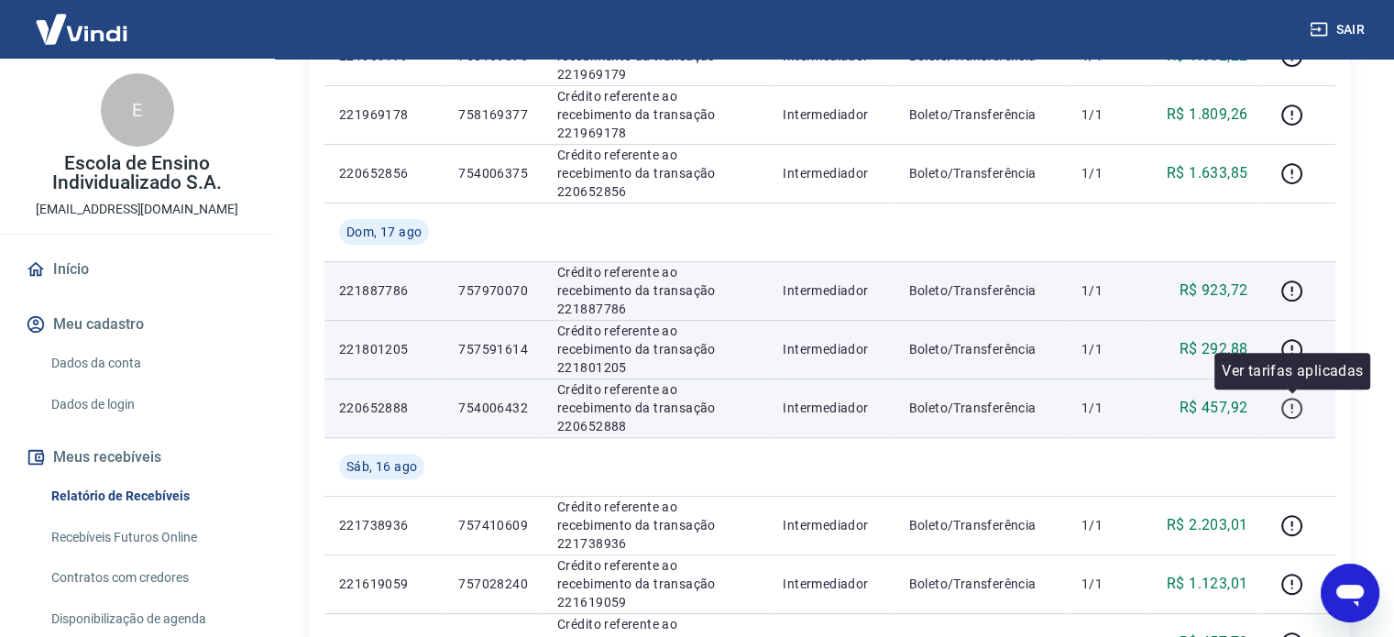
click at [1295, 410] on icon "button" at bounding box center [1292, 408] width 23 height 23
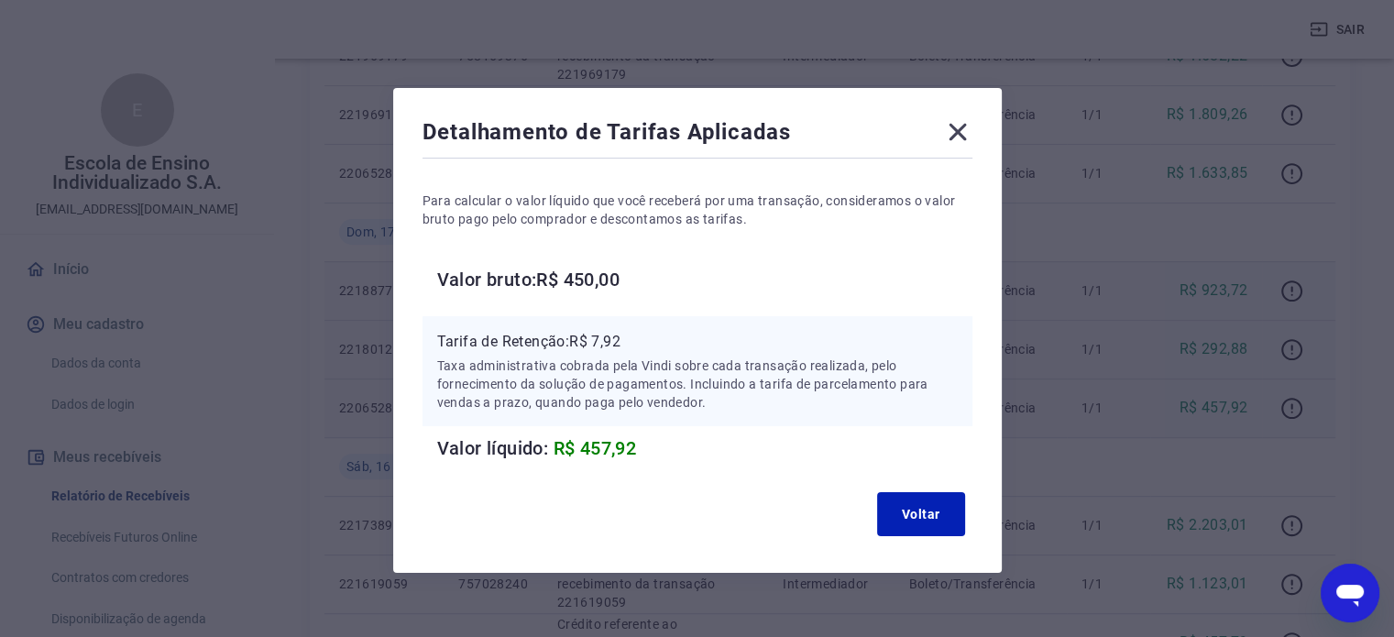
click at [965, 135] on icon at bounding box center [957, 131] width 29 height 29
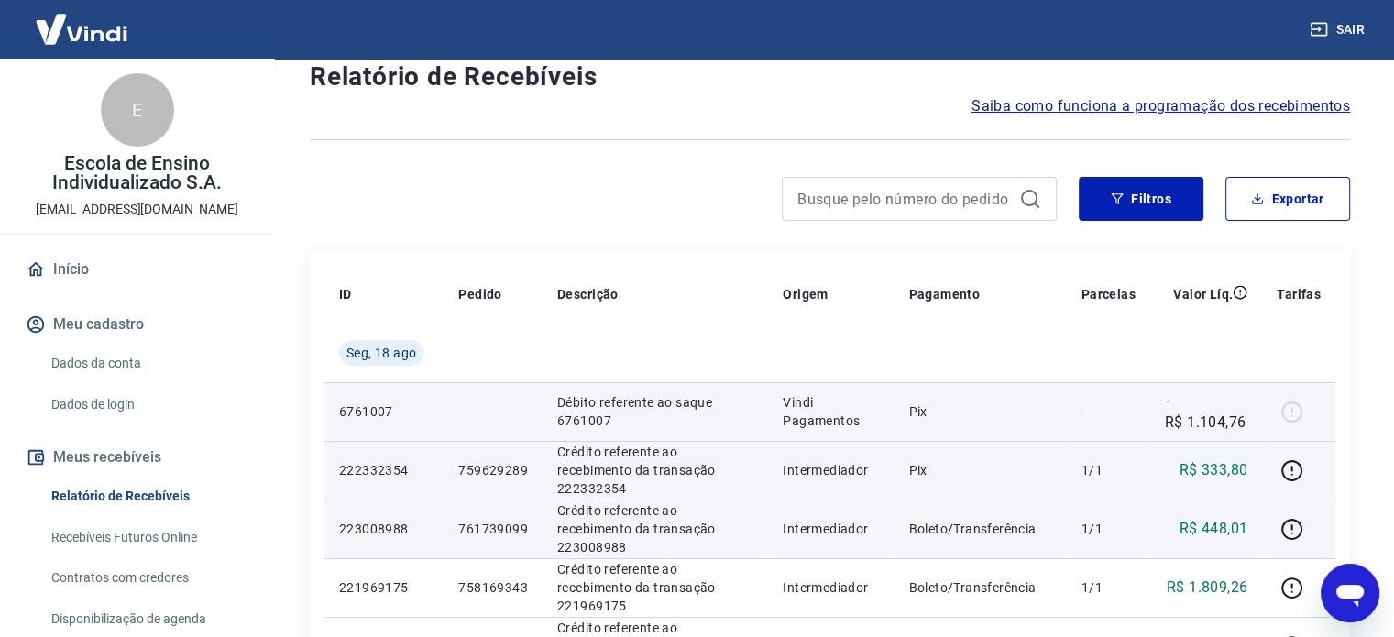
scroll to position [0, 0]
